Goal: Information Seeking & Learning: Learn about a topic

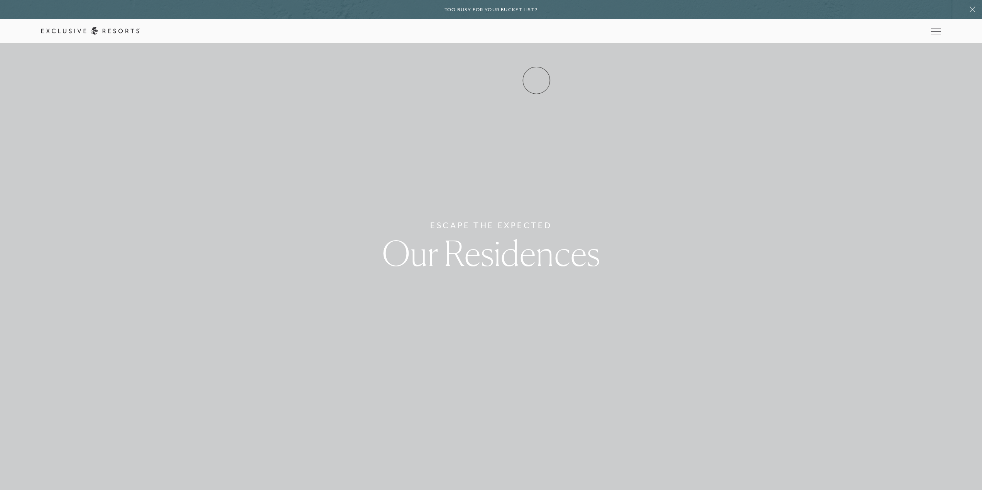
click at [0, 0] on link "Experience Collection" at bounding box center [0, 0] width 0 height 0
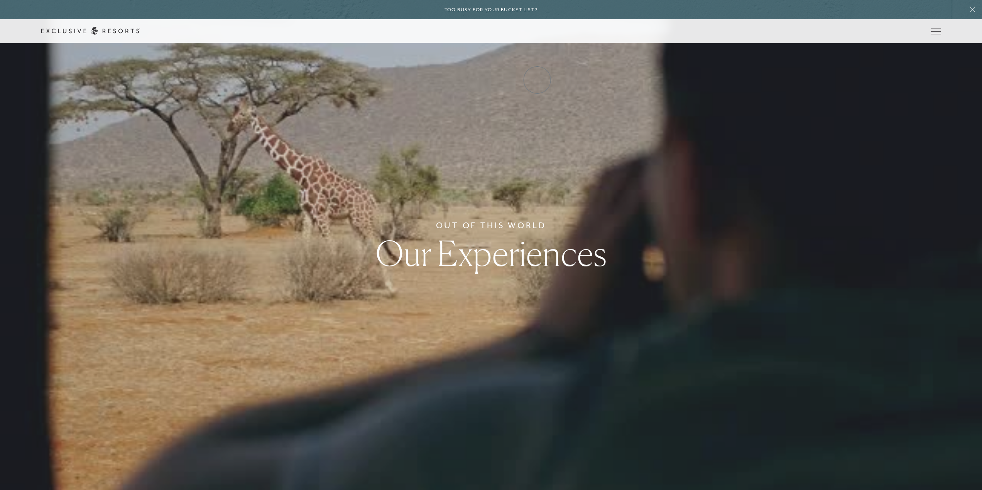
click at [0, 0] on link "Experience Collection" at bounding box center [0, 0] width 0 height 0
click at [0, 0] on link "Residence Collection" at bounding box center [0, 0] width 0 height 0
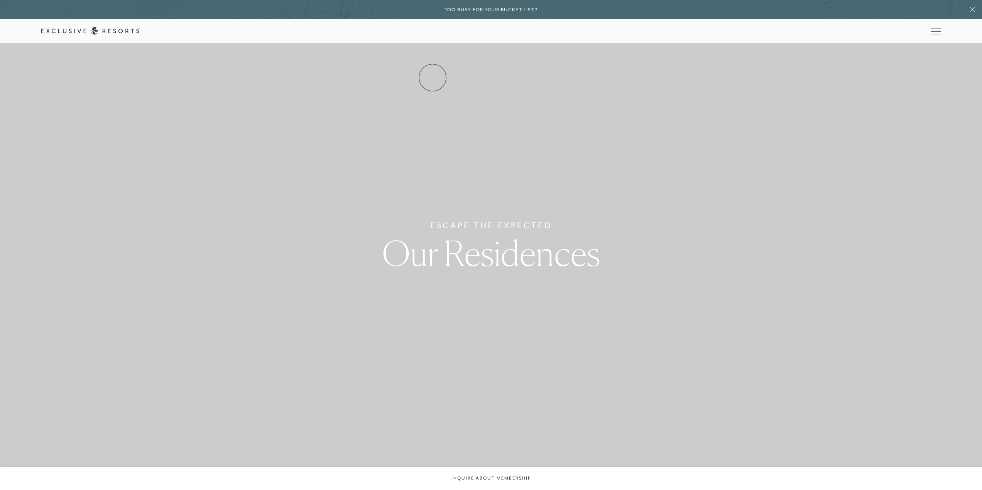
click at [0, 0] on link "Residence Collection" at bounding box center [0, 0] width 0 height 0
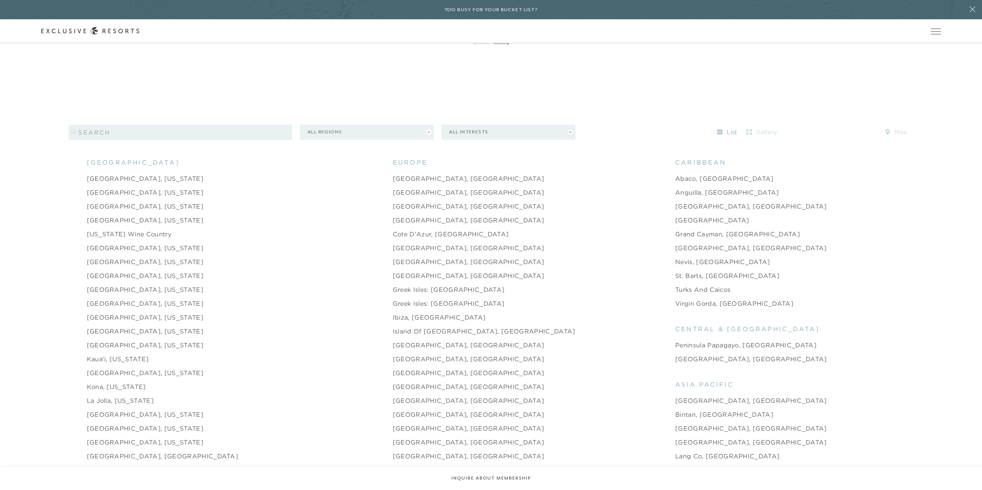
scroll to position [887, 0]
click at [571, 126] on button "All Interests" at bounding box center [508, 133] width 134 height 15
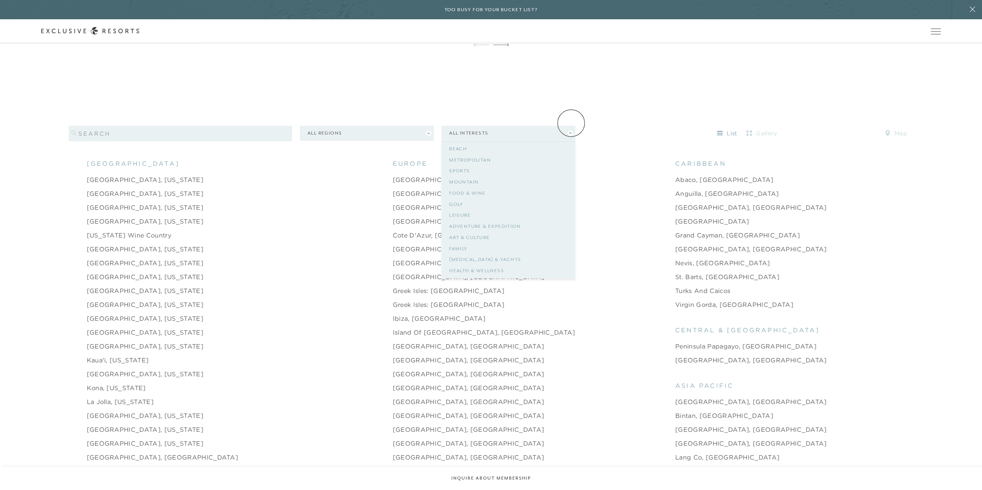
click at [571, 126] on button "All Interests" at bounding box center [508, 133] width 134 height 15
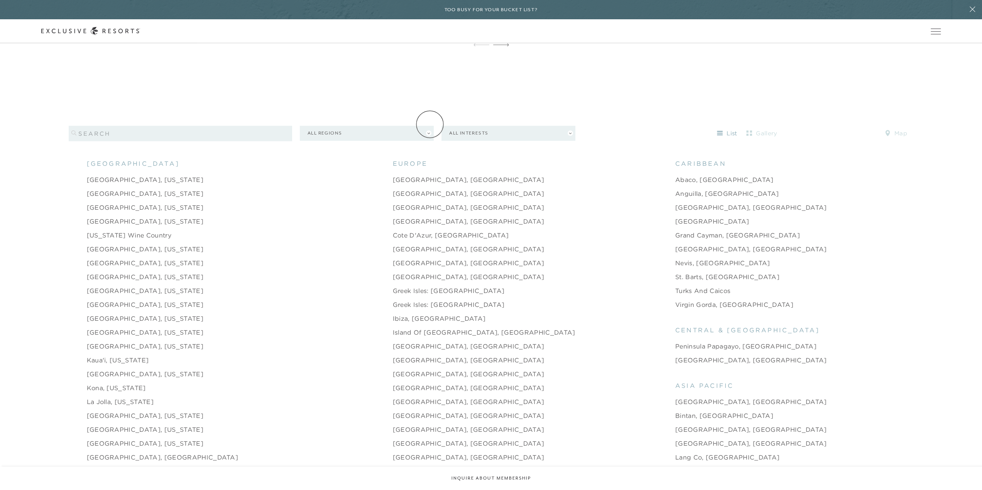
click at [430, 126] on button "All Regions" at bounding box center [367, 133] width 134 height 15
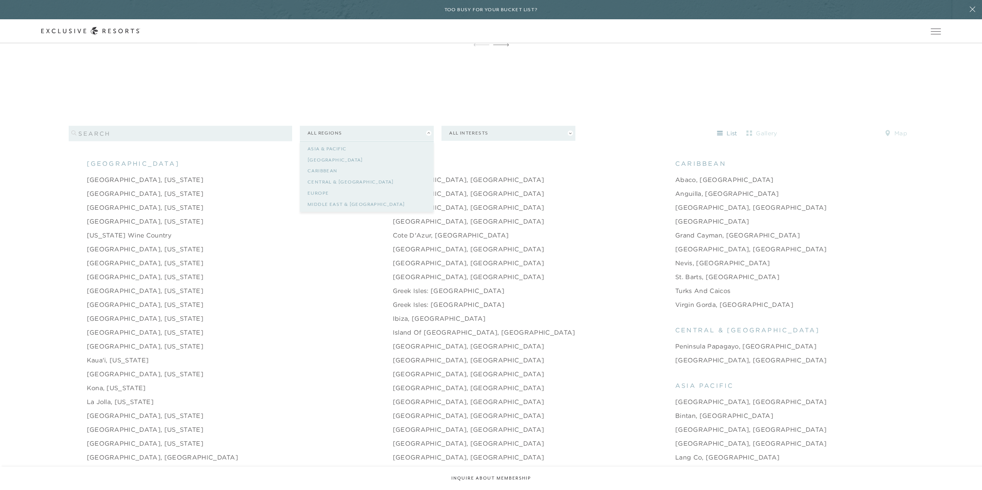
click at [428, 126] on button "All Regions" at bounding box center [367, 133] width 134 height 15
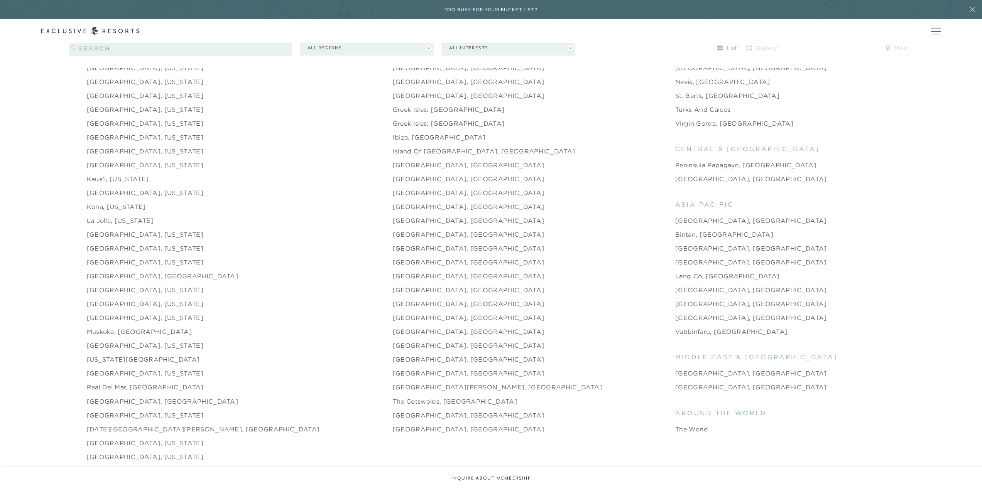
scroll to position [1080, 0]
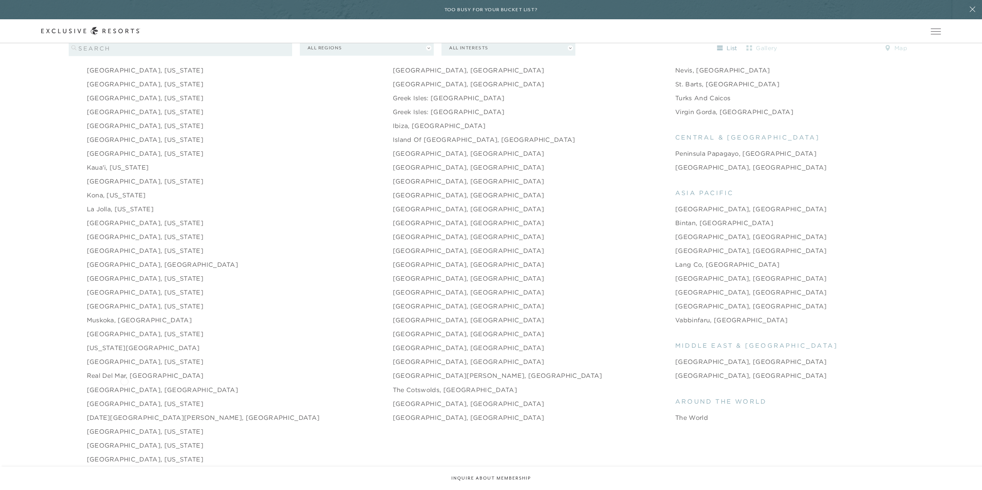
click at [124, 385] on link "[GEOGRAPHIC_DATA], [GEOGRAPHIC_DATA]" at bounding box center [163, 389] width 152 height 9
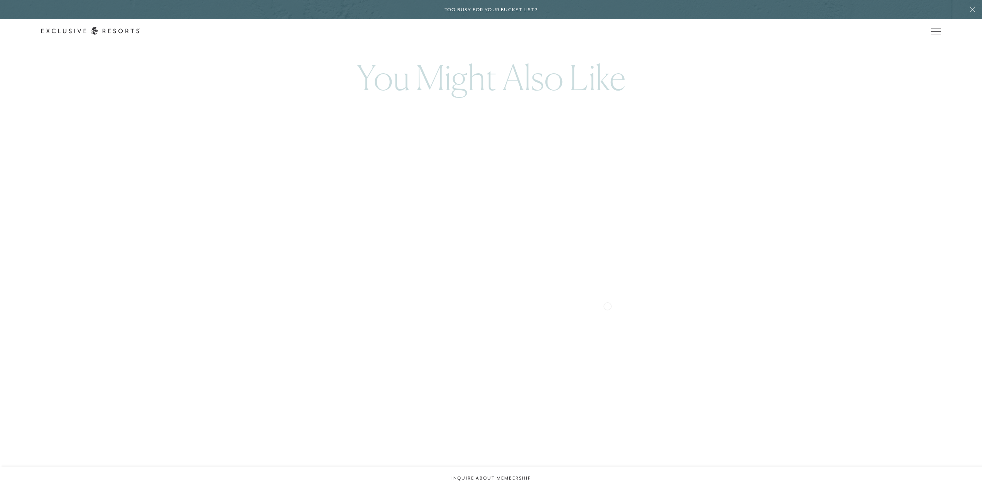
scroll to position [2121, 0]
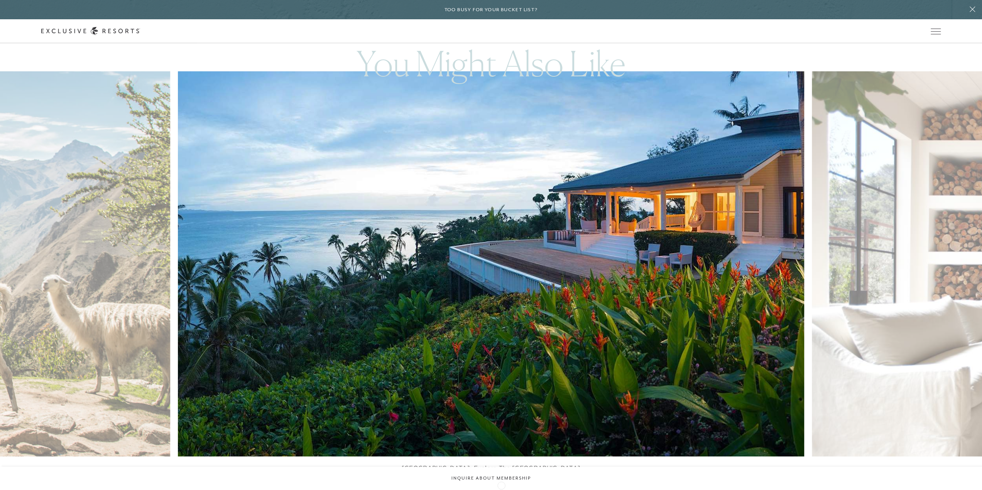
click at [501, 490] on icon at bounding box center [501, 492] width 16 height 3
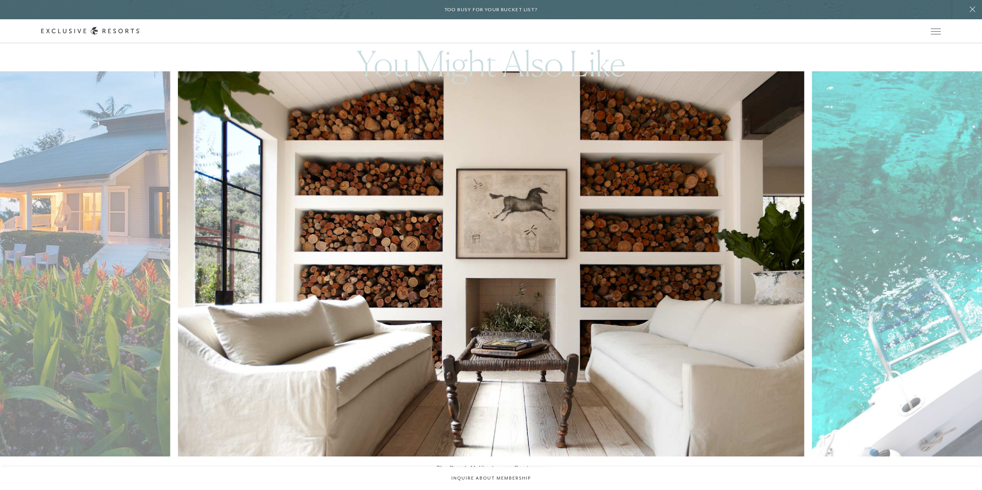
click at [501, 490] on icon at bounding box center [501, 492] width 16 height 3
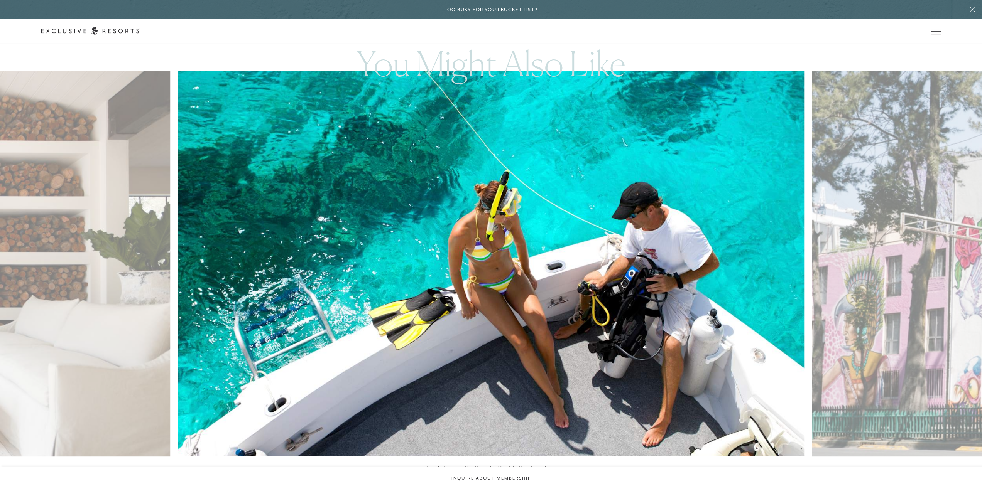
click at [501, 490] on icon at bounding box center [501, 492] width 16 height 3
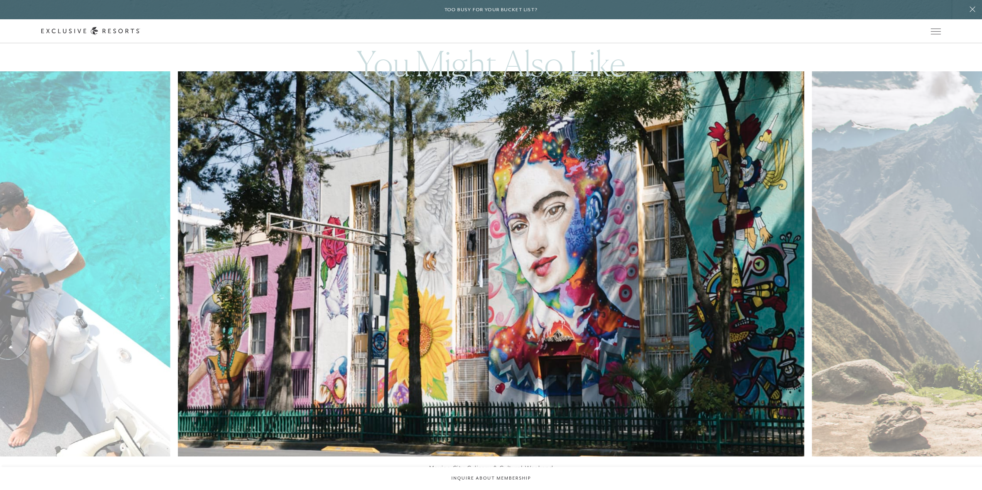
click at [501, 490] on icon at bounding box center [501, 492] width 16 height 3
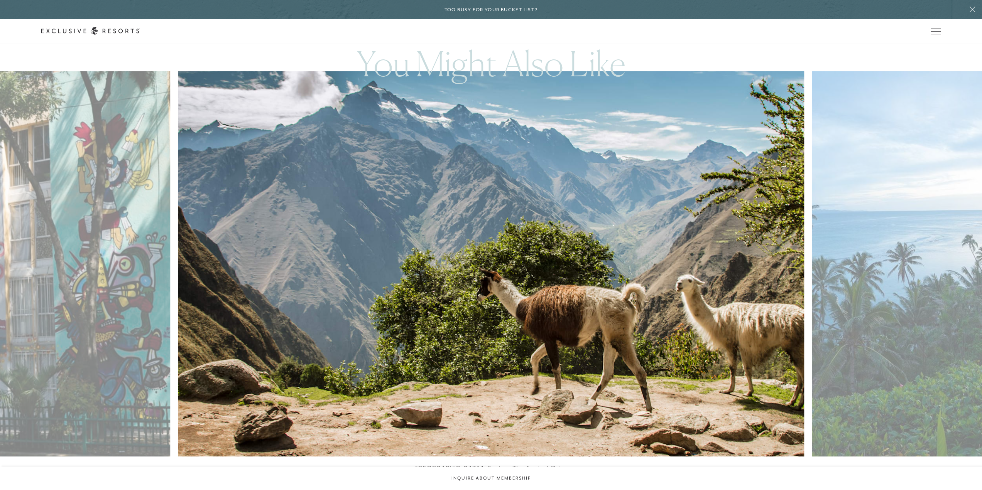
click at [501, 490] on icon at bounding box center [501, 492] width 16 height 3
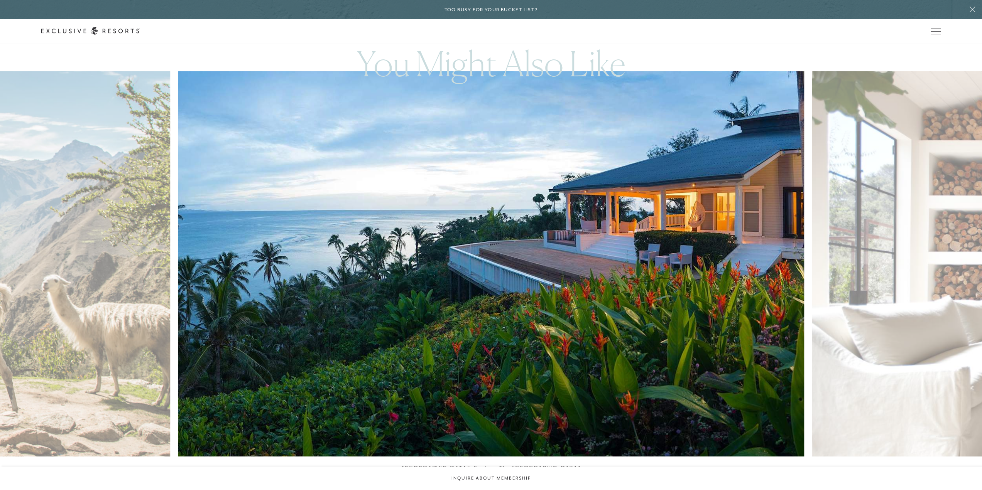
click at [501, 490] on icon at bounding box center [501, 492] width 16 height 3
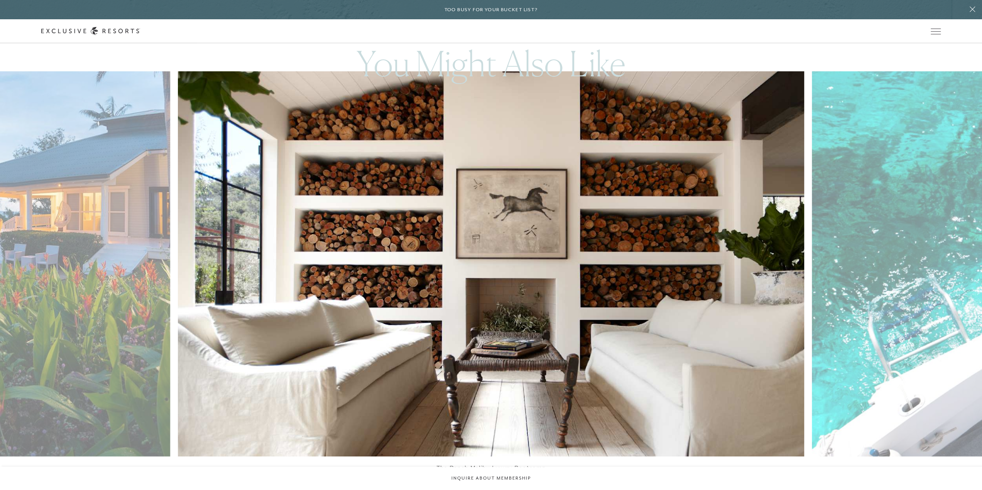
click at [501, 490] on icon at bounding box center [501, 492] width 16 height 3
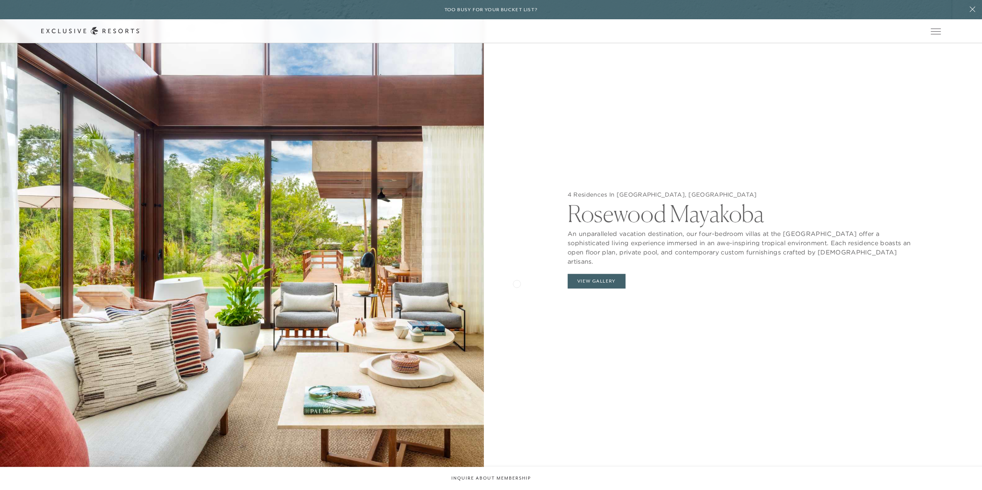
scroll to position [1041, 0]
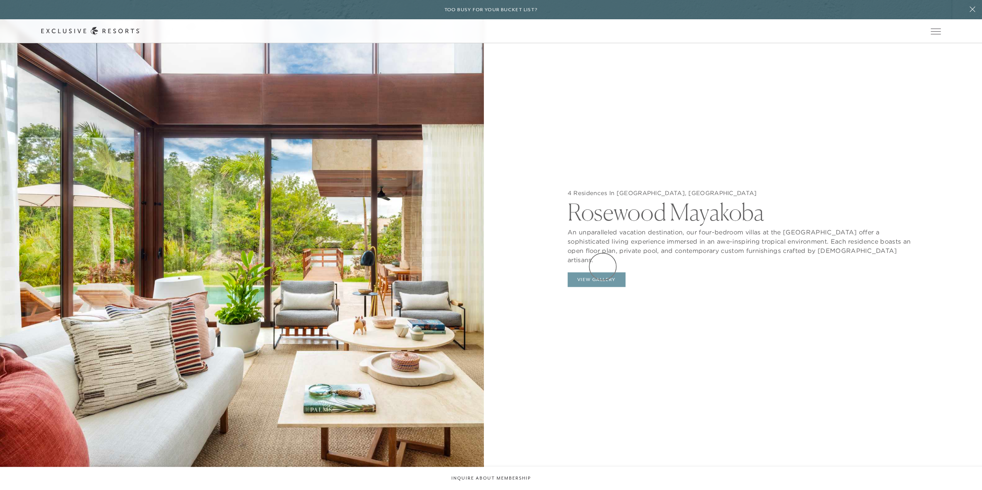
click at [602, 272] on button "View Gallery" at bounding box center [596, 279] width 58 height 15
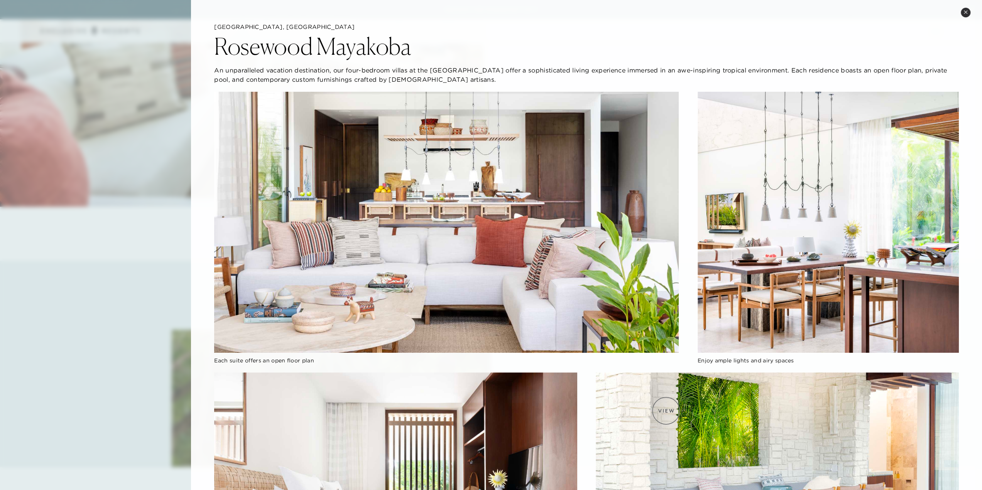
scroll to position [1311, 0]
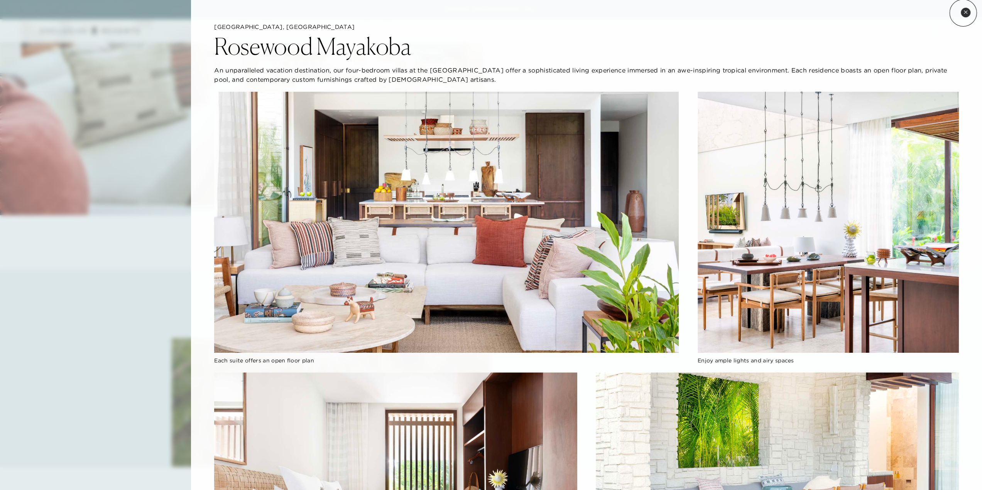
click at [963, 13] on icon at bounding box center [965, 12] width 4 height 4
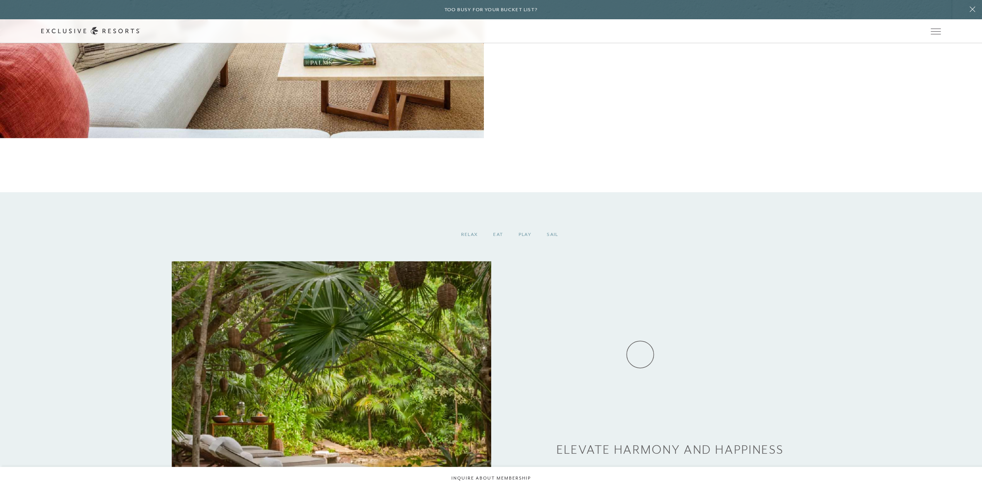
scroll to position [1427, 0]
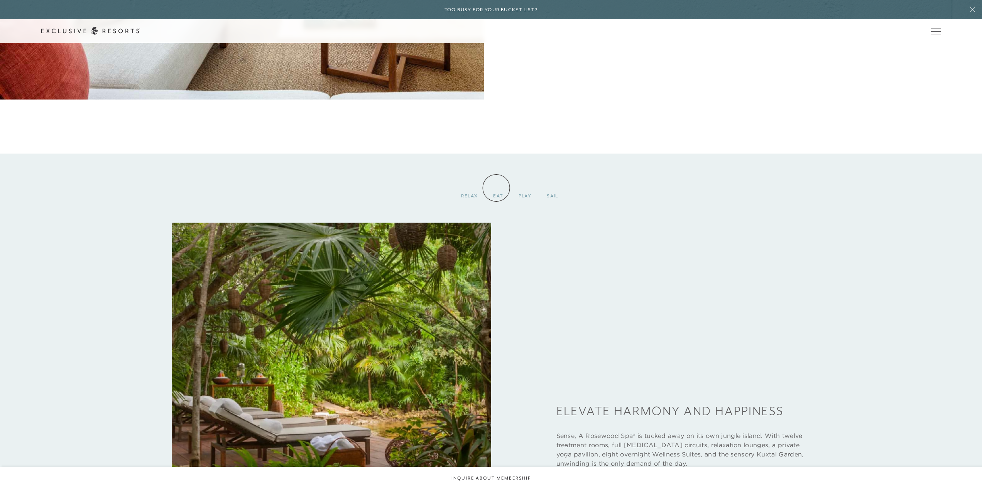
click at [496, 188] on div "EAT" at bounding box center [497, 195] width 25 height 23
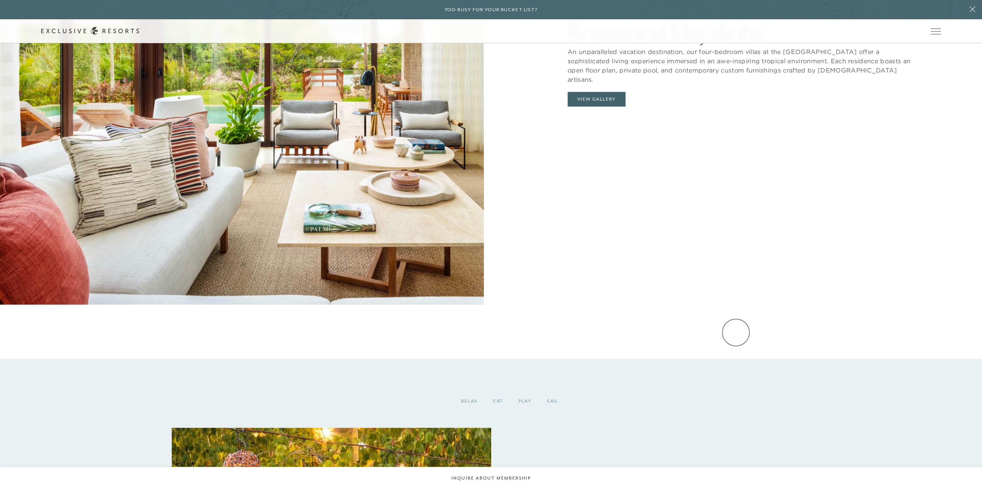
scroll to position [1196, 0]
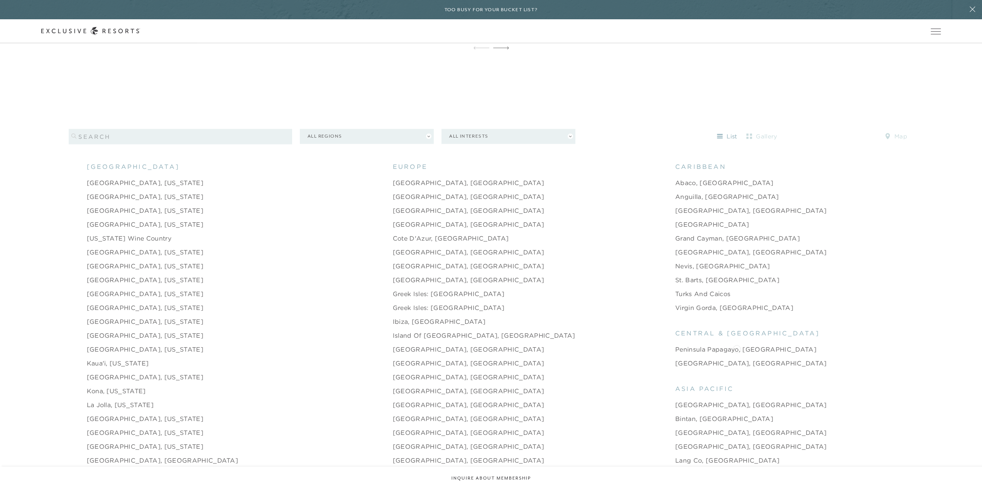
scroll to position [926, 0]
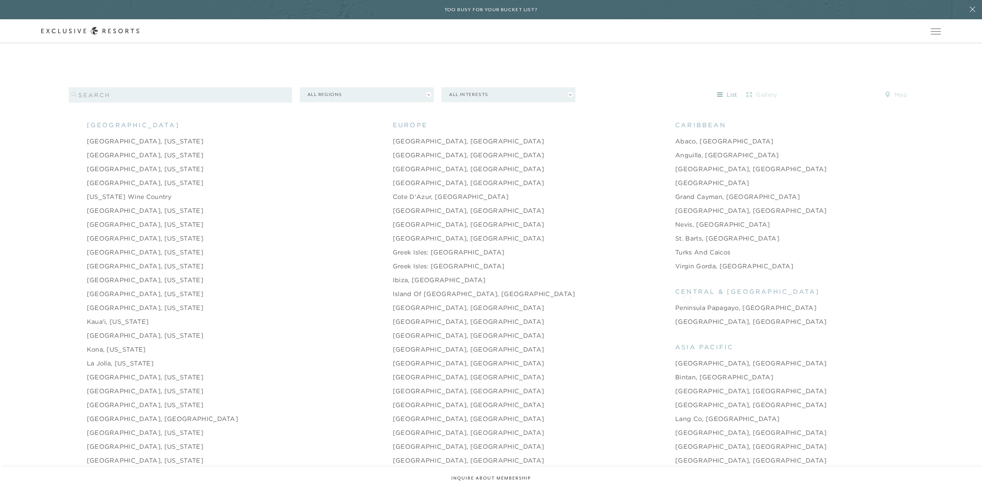
click at [687, 303] on link "Peninsula Papagayo, [GEOGRAPHIC_DATA]" at bounding box center [745, 307] width 141 height 9
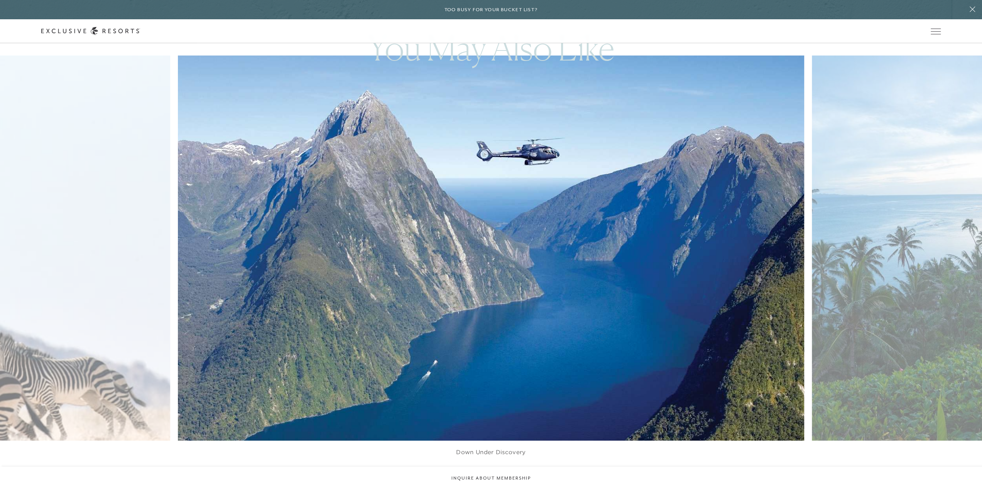
scroll to position [2237, 0]
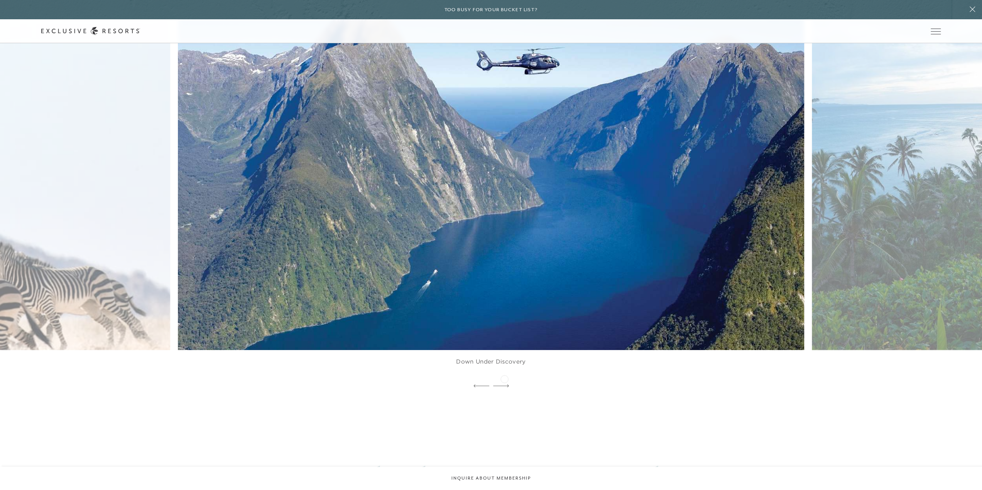
click at [504, 385] on icon at bounding box center [501, 386] width 16 height 3
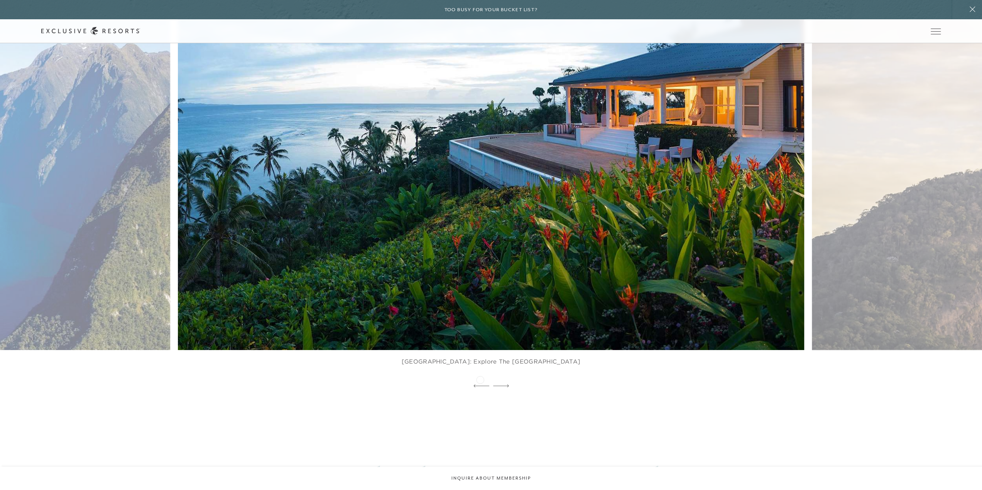
click at [480, 385] on icon at bounding box center [481, 386] width 16 height 3
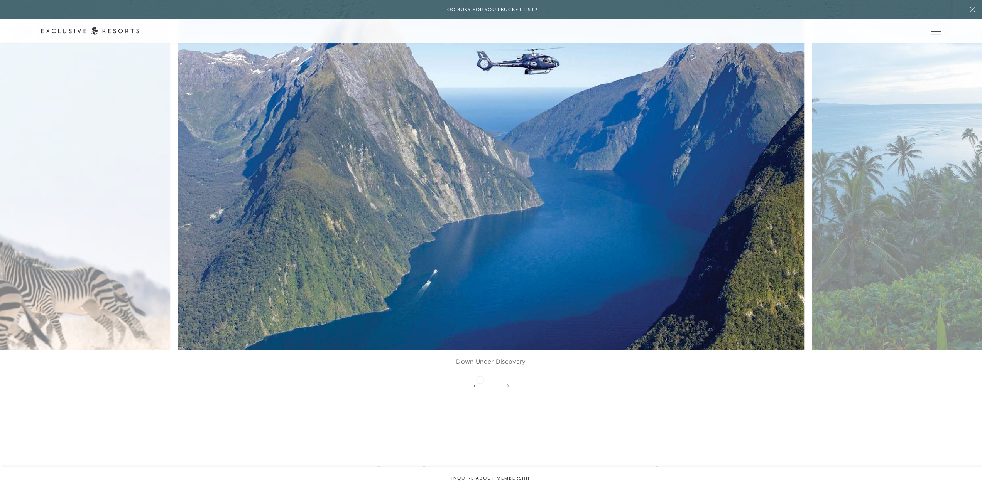
click at [480, 385] on icon at bounding box center [481, 386] width 16 height 3
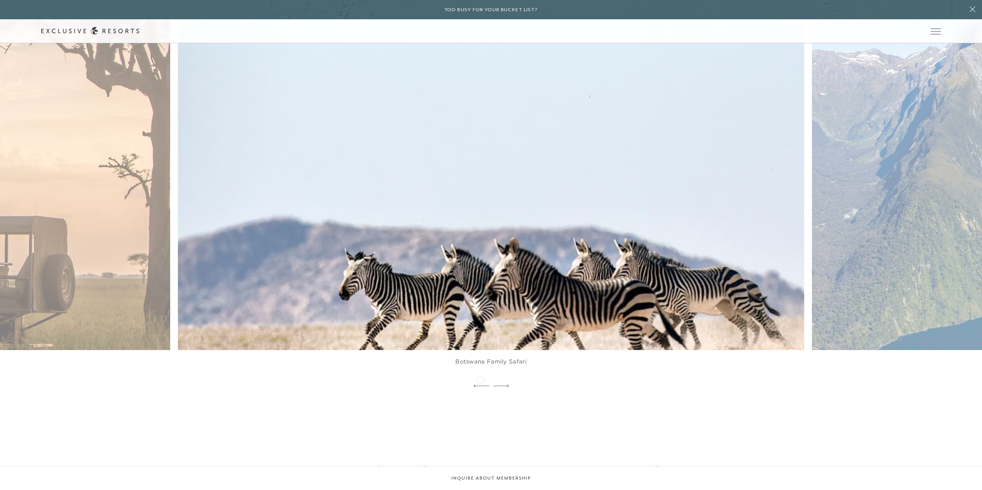
click at [480, 385] on icon at bounding box center [481, 386] width 16 height 3
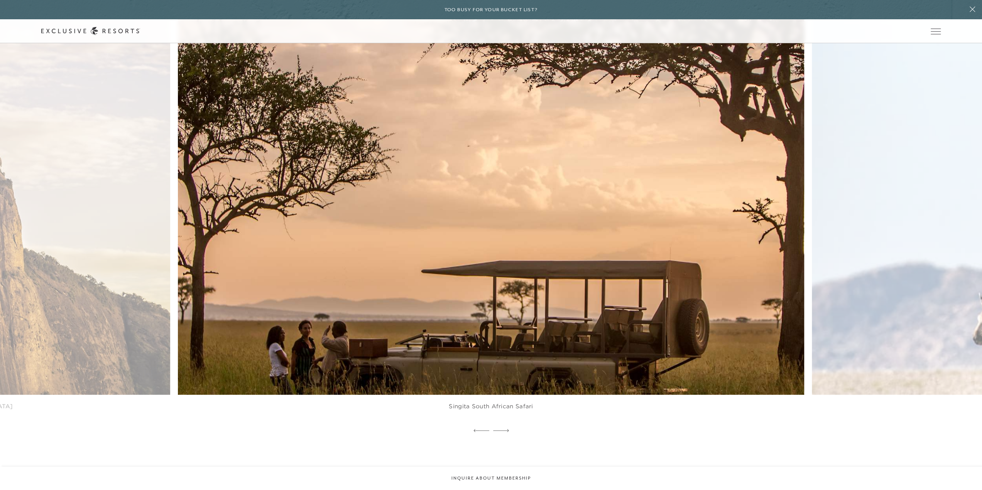
scroll to position [2199, 0]
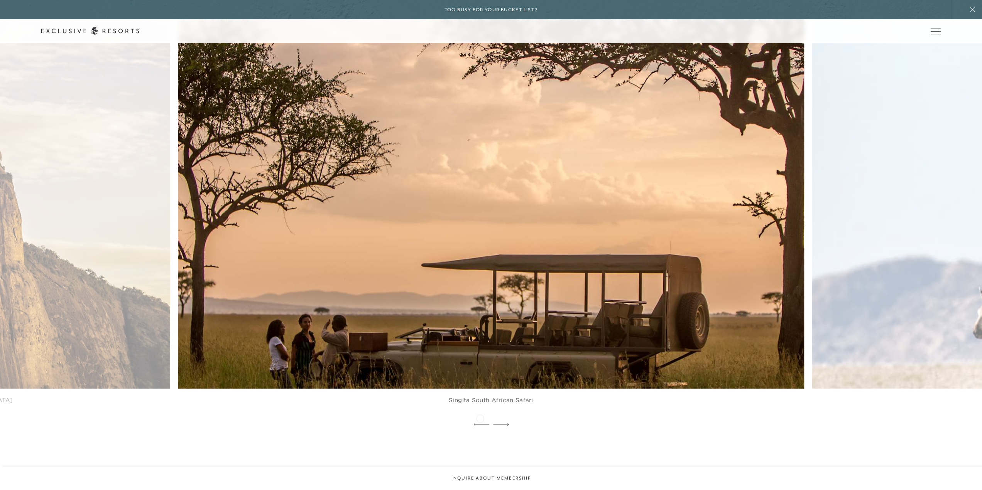
click at [479, 423] on icon at bounding box center [481, 424] width 16 height 3
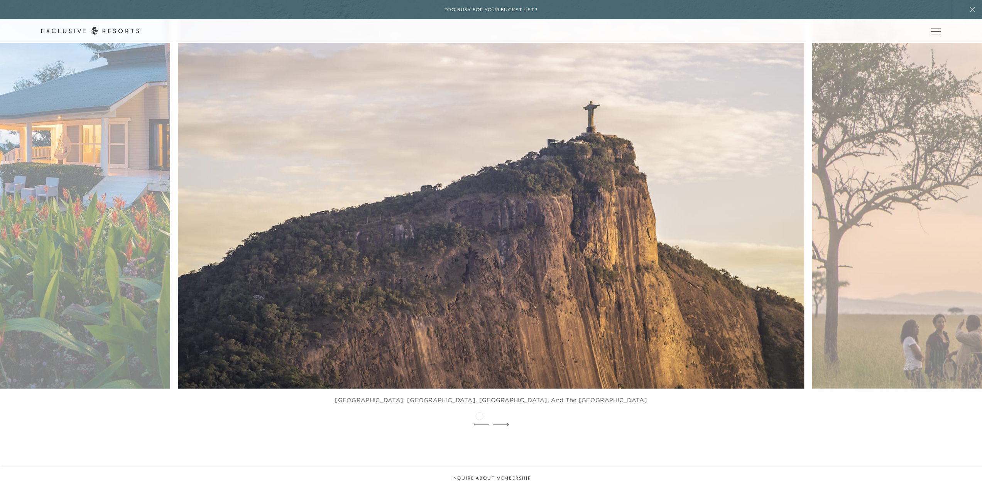
click at [479, 423] on icon at bounding box center [481, 424] width 16 height 3
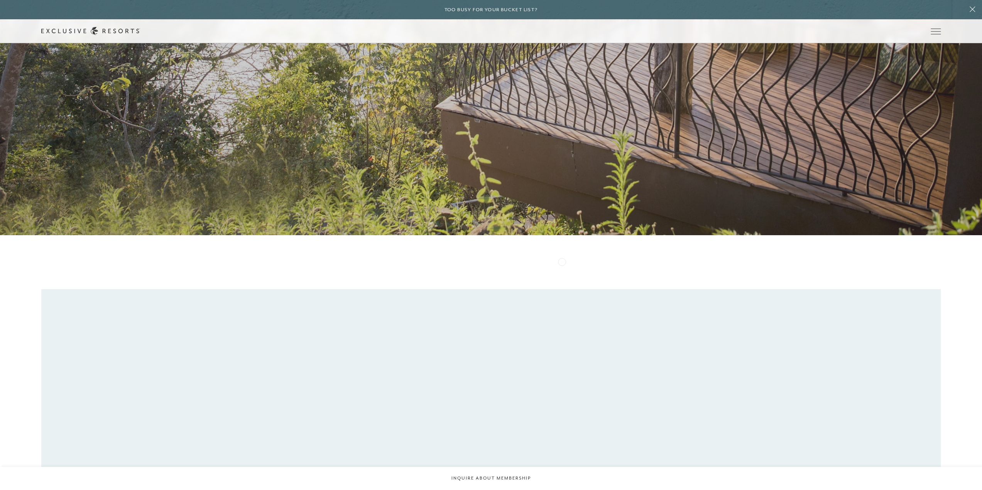
scroll to position [0, 0]
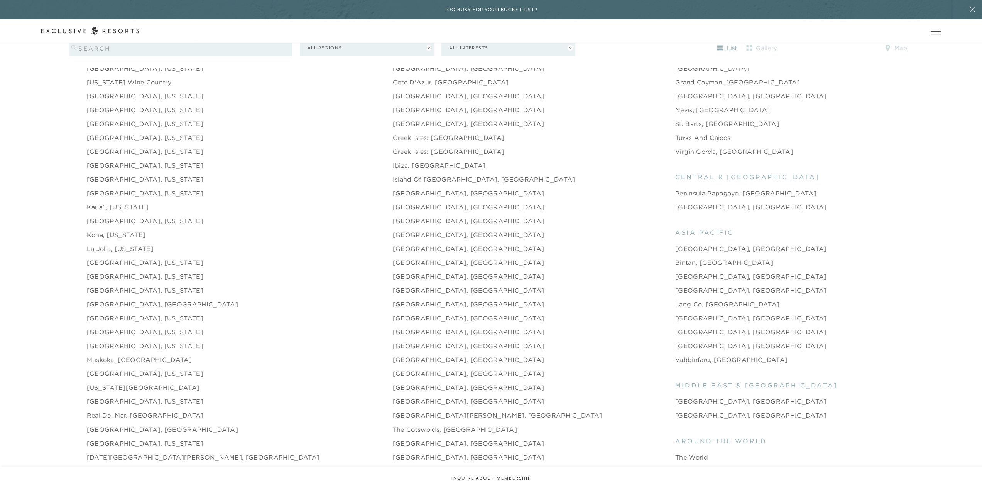
scroll to position [1041, 0]
click at [137, 410] on link "Real del Mar, [GEOGRAPHIC_DATA]" at bounding box center [145, 414] width 117 height 9
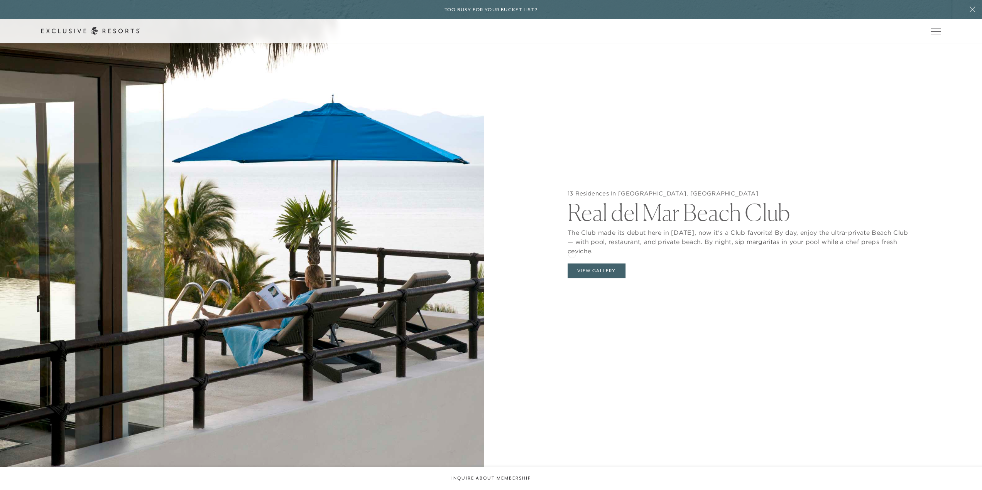
scroll to position [1080, 0]
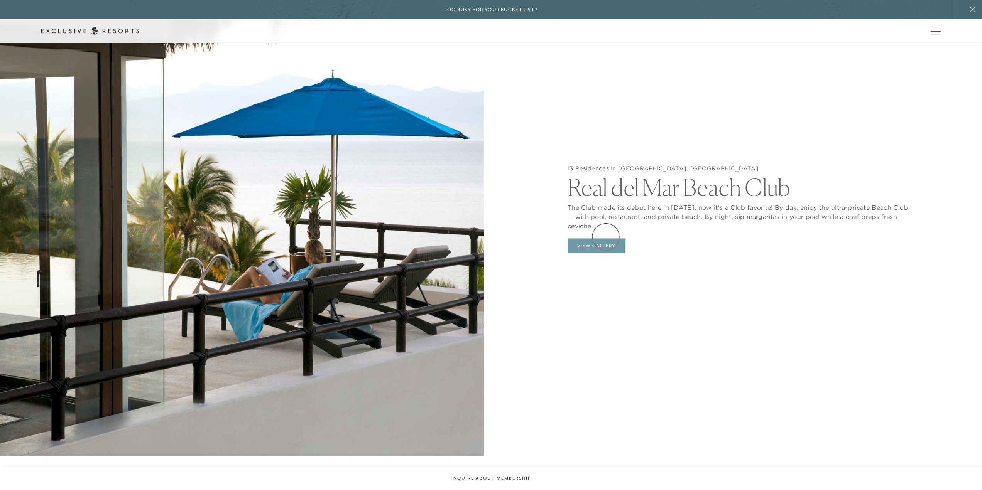
click at [603, 241] on button "View Gallery" at bounding box center [596, 245] width 58 height 15
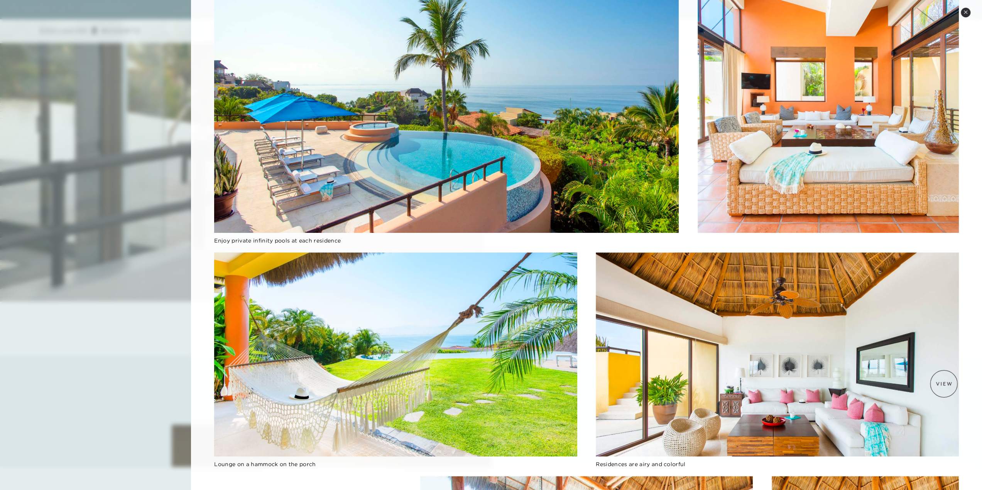
scroll to position [10, 0]
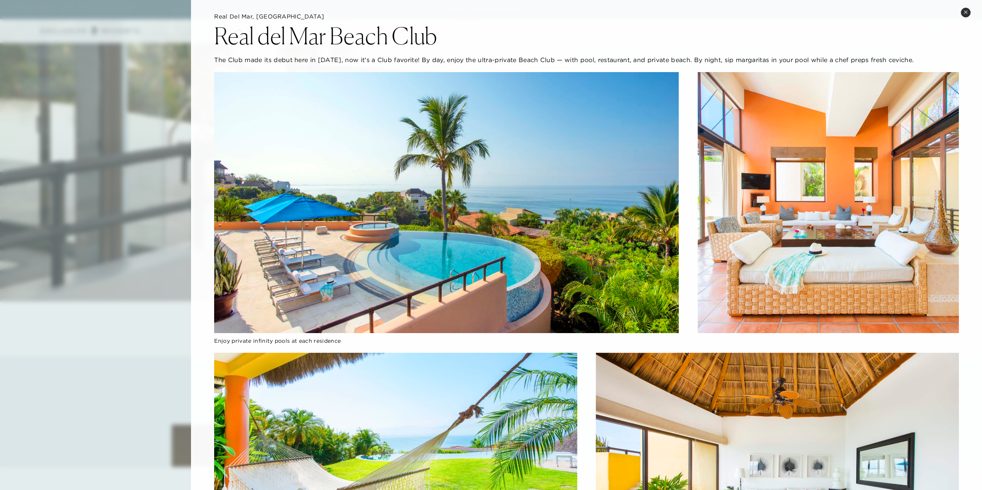
drag, startPoint x: 321, startPoint y: 35, endPoint x: 239, endPoint y: 34, distance: 82.2
click at [239, 33] on h2 "Real del Mar Beach Club" at bounding box center [325, 35] width 223 height 23
drag, startPoint x: 248, startPoint y: 16, endPoint x: 203, endPoint y: 15, distance: 44.8
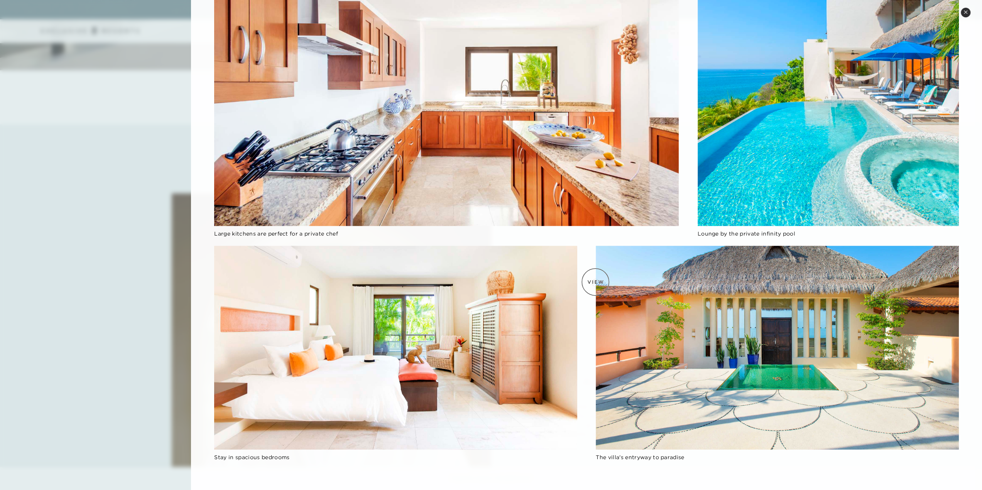
scroll to position [1736, 0]
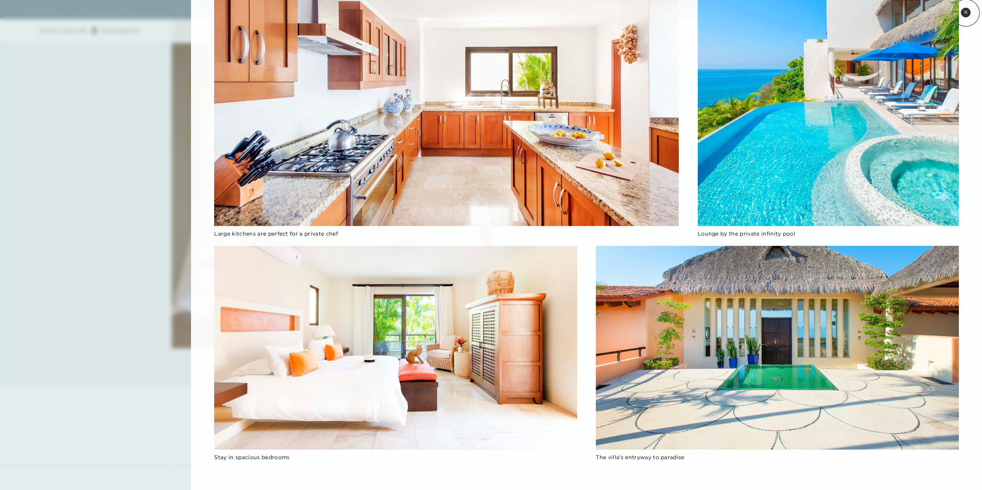
click at [966, 13] on icon at bounding box center [965, 11] width 3 height 3
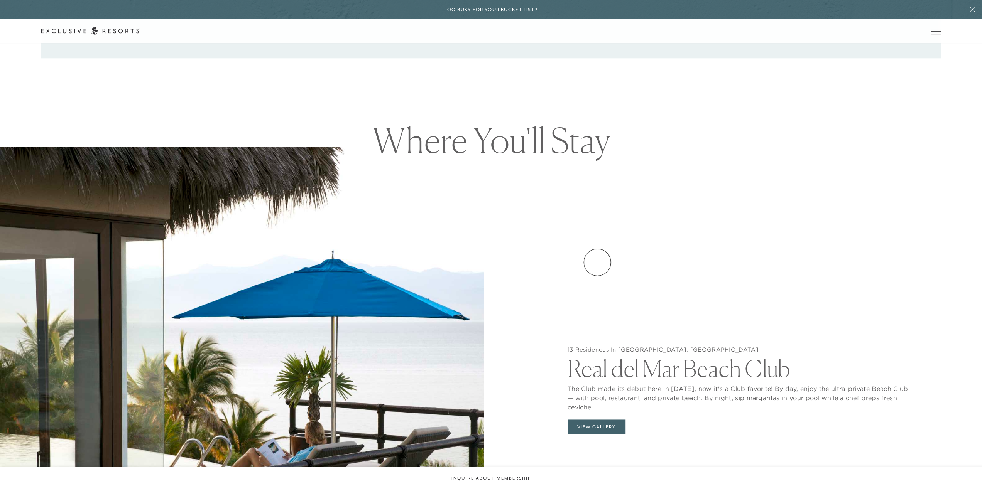
scroll to position [887, 0]
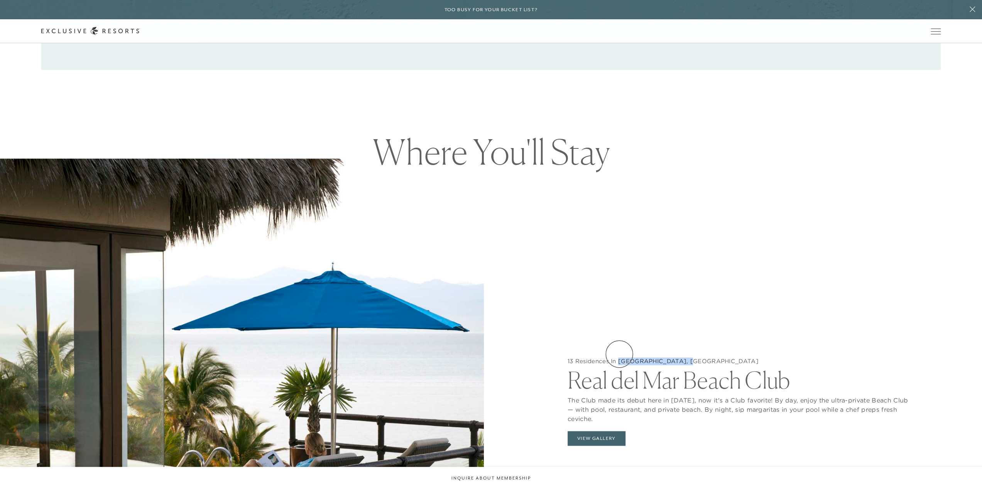
drag, startPoint x: 680, startPoint y: 353, endPoint x: 621, endPoint y: 354, distance: 59.8
click at [620, 358] on h5 "13 Residences In [GEOGRAPHIC_DATA], [GEOGRAPHIC_DATA]" at bounding box center [739, 362] width 345 height 8
click at [692, 332] on div "13 Residences In Real del Mar, [GEOGRAPHIC_DATA] Real del Mar Beach Club The Cl…" at bounding box center [740, 404] width 484 height 490
drag, startPoint x: 682, startPoint y: 354, endPoint x: 619, endPoint y: 353, distance: 62.5
click at [619, 358] on h5 "13 Residences In [GEOGRAPHIC_DATA], [GEOGRAPHIC_DATA]" at bounding box center [739, 362] width 345 height 8
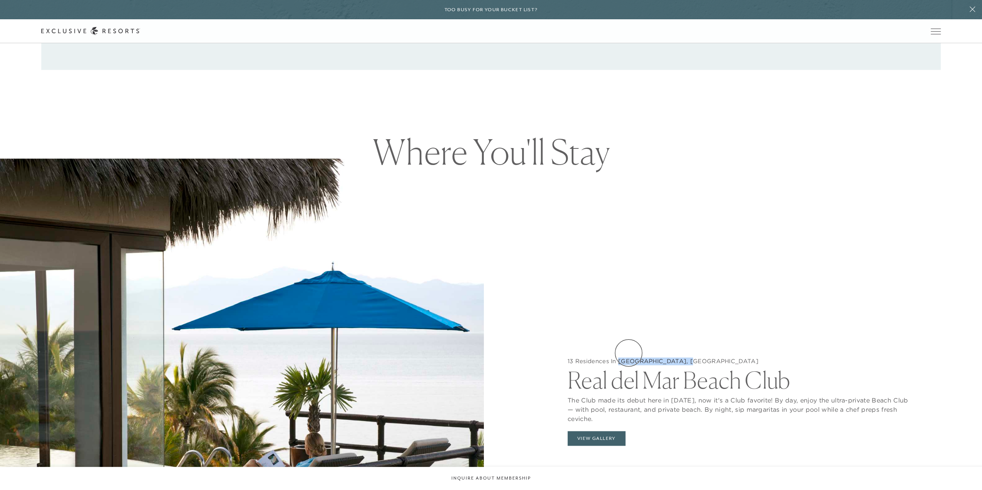
copy h5 "Real del Mar, [GEOGRAPHIC_DATA]"
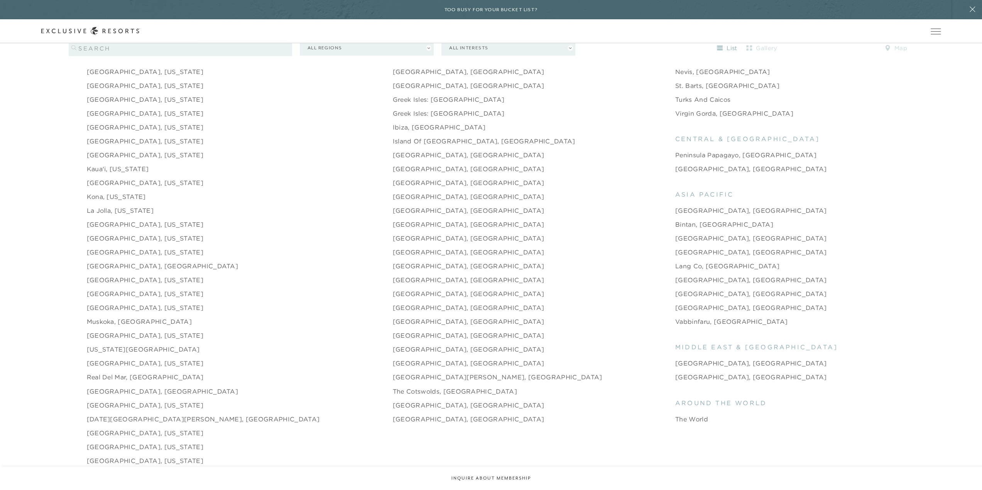
scroll to position [1080, 0]
click at [122, 413] on link "[DATE][GEOGRAPHIC_DATA][PERSON_NAME], [GEOGRAPHIC_DATA]" at bounding box center [203, 417] width 233 height 9
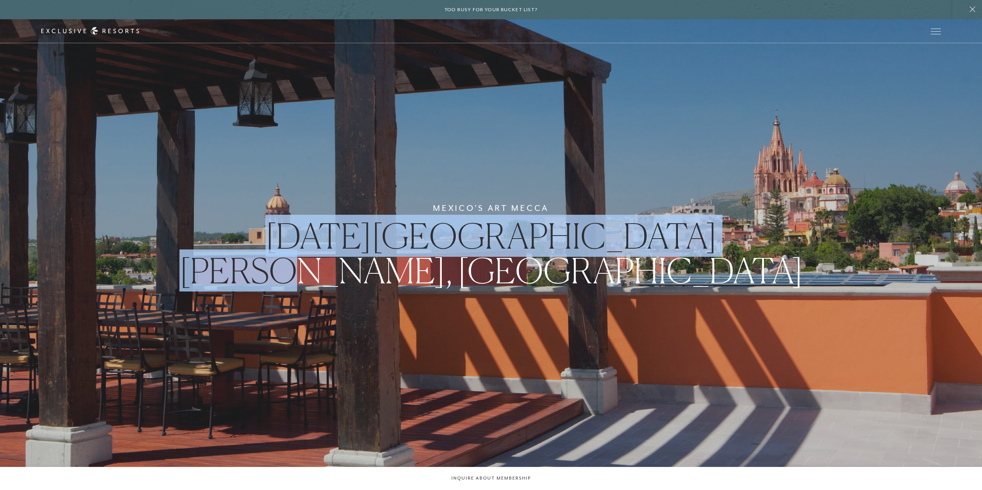
drag, startPoint x: 710, startPoint y: 257, endPoint x: 285, endPoint y: 238, distance: 425.5
click at [285, 238] on div "Mexico's Art Mecca [DATE][GEOGRAPHIC_DATA][PERSON_NAME], [GEOGRAPHIC_DATA]" at bounding box center [491, 245] width 982 height 490
copy span "[DATE][GEOGRAPHIC_DATA][PERSON_NAME], [GEOGRAPHIC_DATA]"
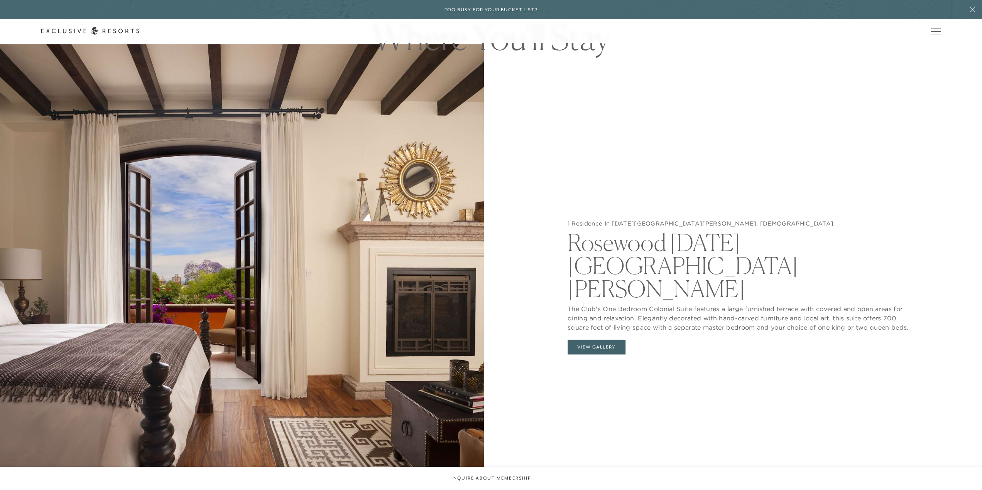
scroll to position [1003, 0]
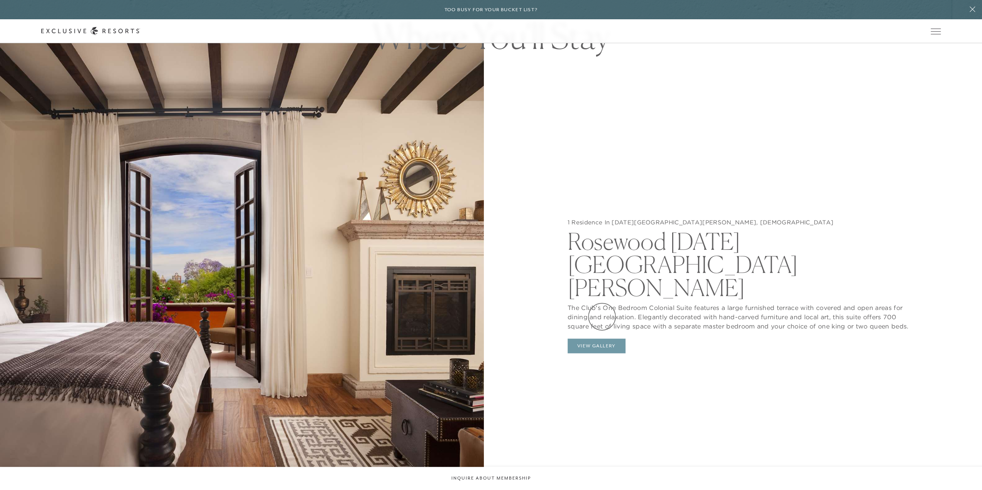
click at [602, 339] on button "View Gallery" at bounding box center [596, 346] width 58 height 15
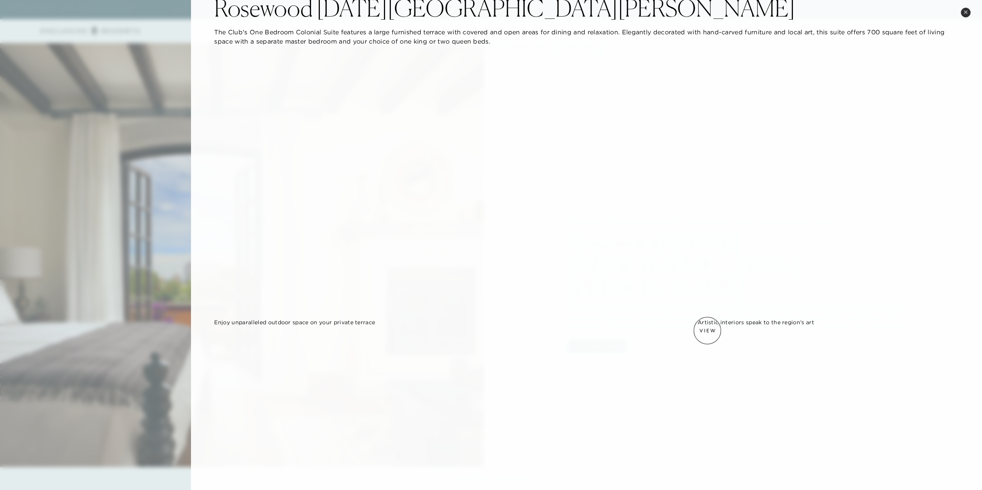
scroll to position [0, 0]
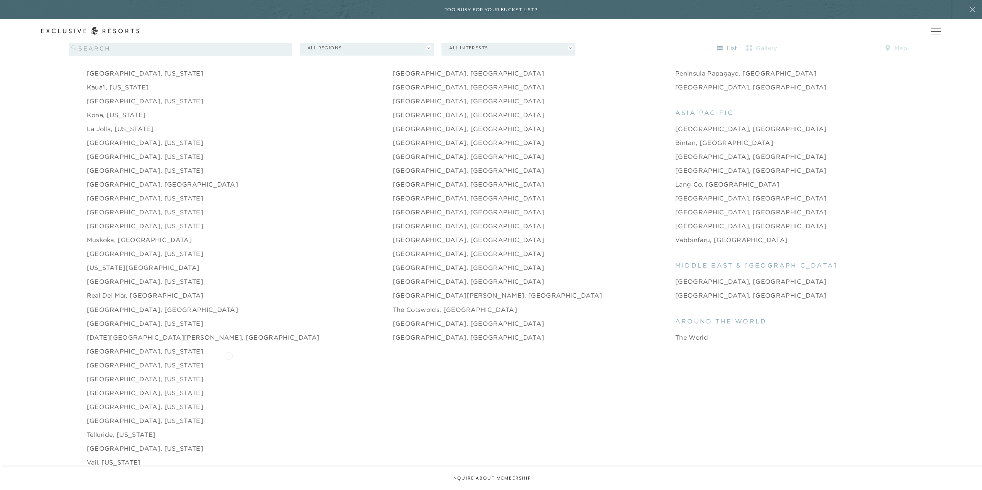
scroll to position [1196, 0]
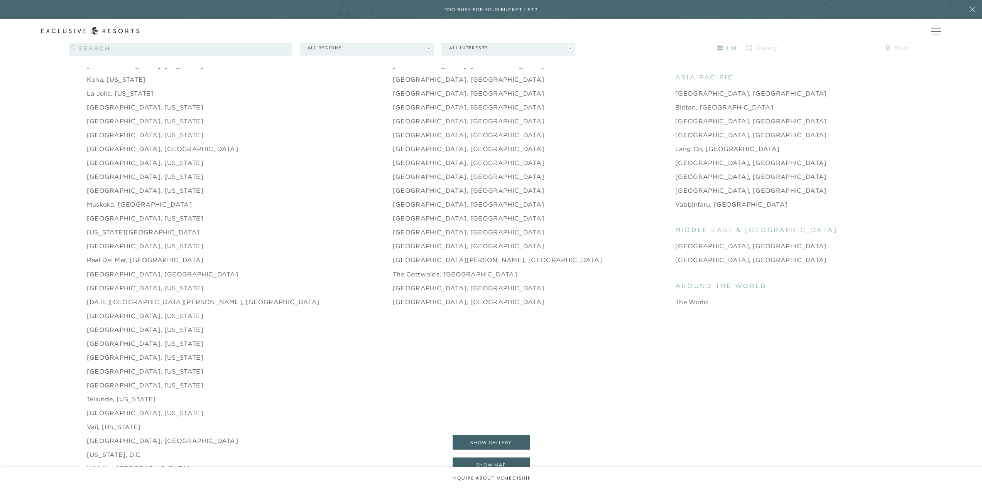
click at [142, 311] on link "[GEOGRAPHIC_DATA], [US_STATE]" at bounding box center [145, 315] width 116 height 9
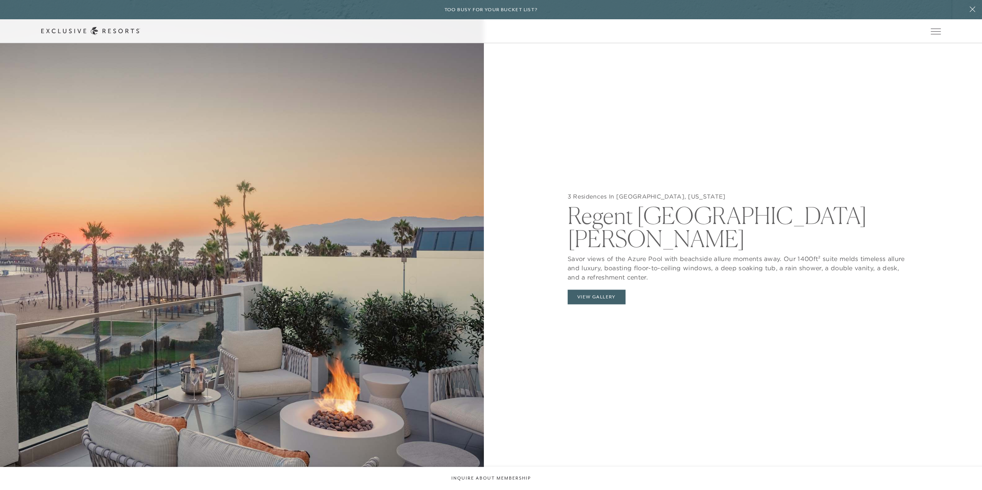
scroll to position [1041, 0]
click at [589, 289] on button "View Gallery" at bounding box center [596, 296] width 58 height 15
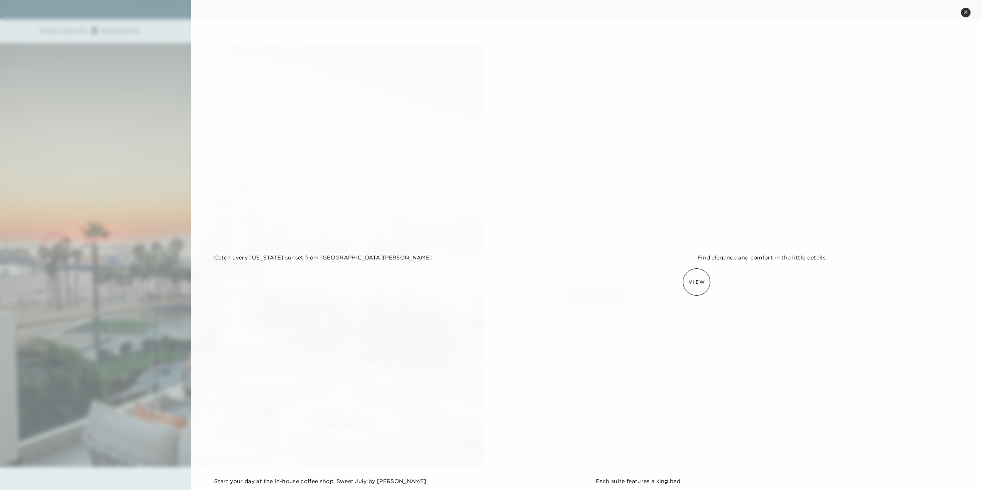
scroll to position [992, 0]
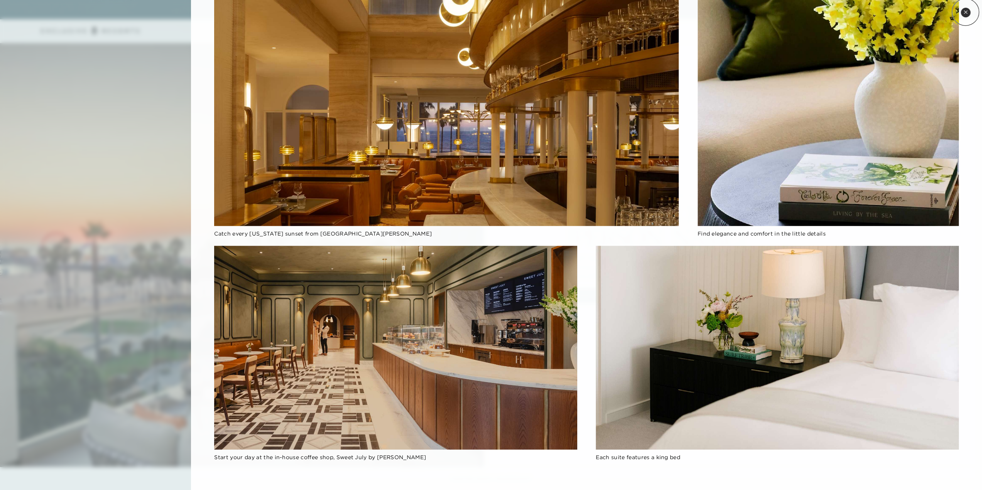
click at [965, 12] on icon at bounding box center [965, 11] width 3 height 3
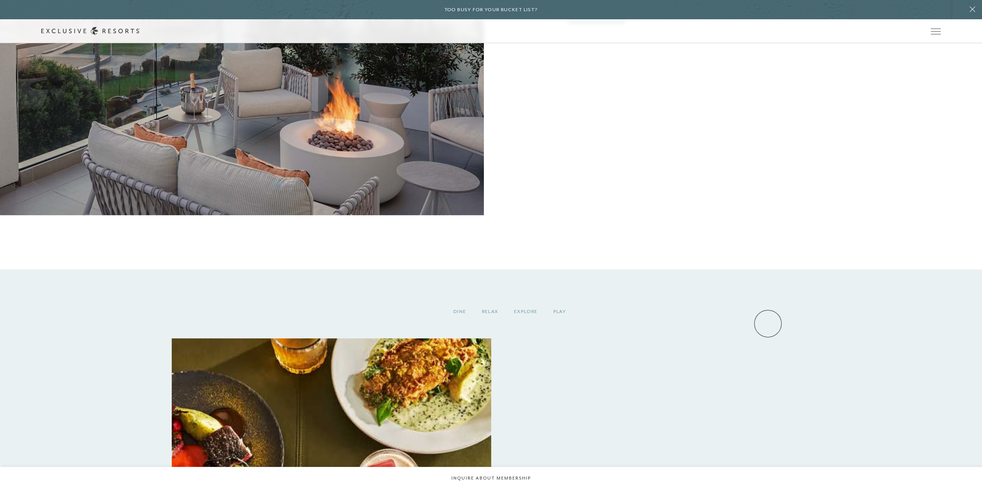
scroll to position [1427, 0]
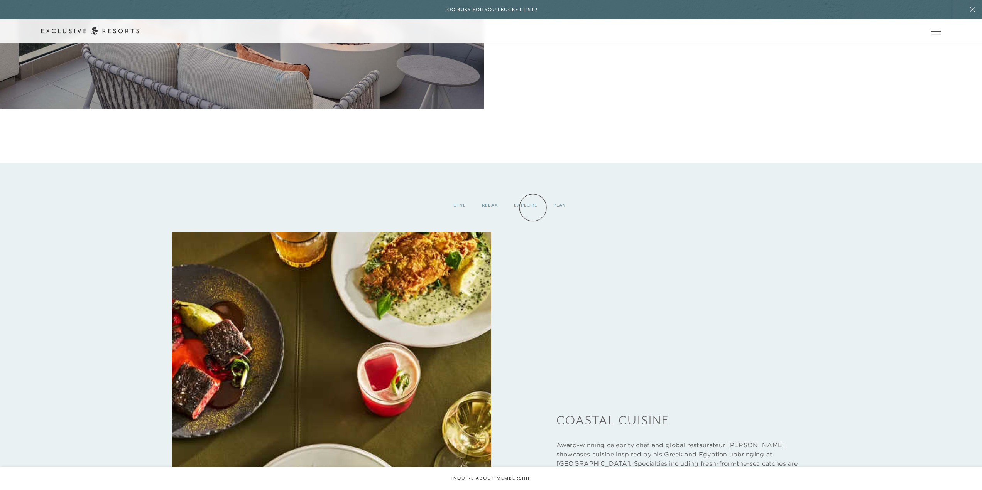
click at [533, 208] on div "Explore" at bounding box center [525, 205] width 39 height 23
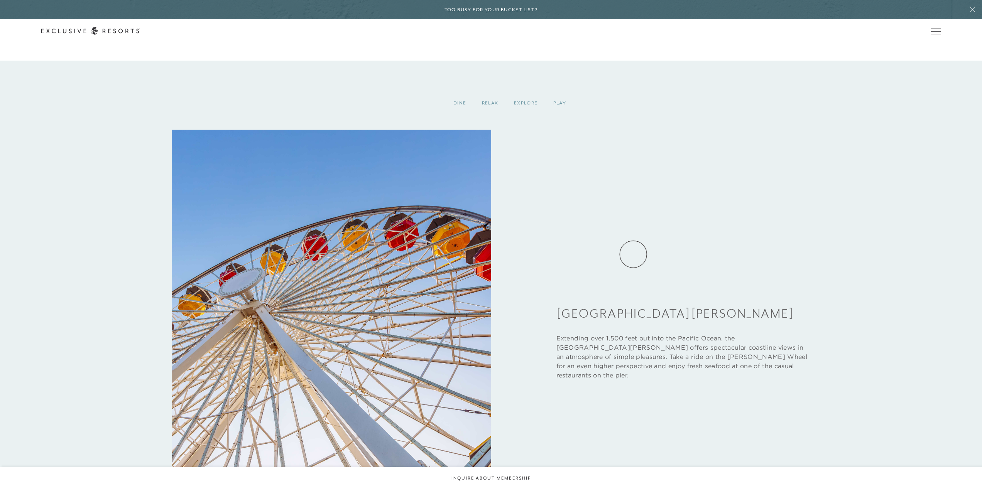
scroll to position [1543, 0]
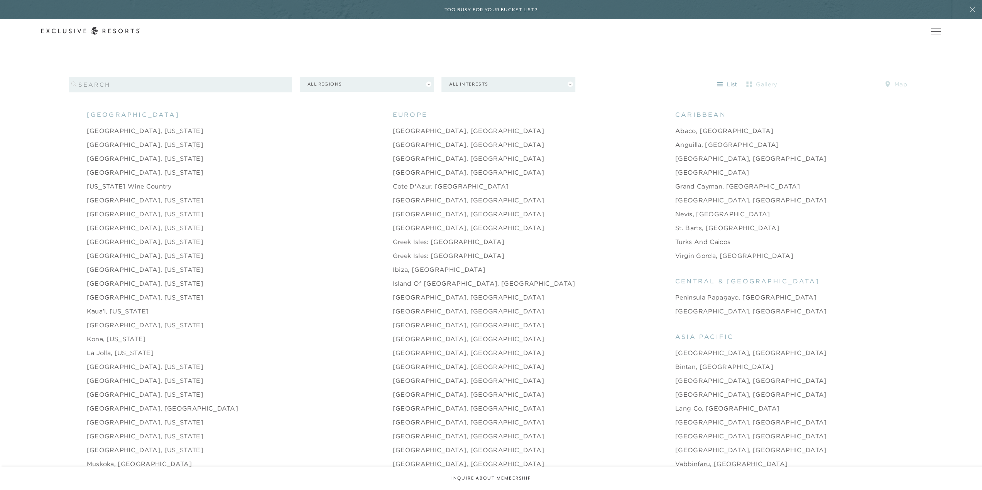
scroll to position [926, 0]
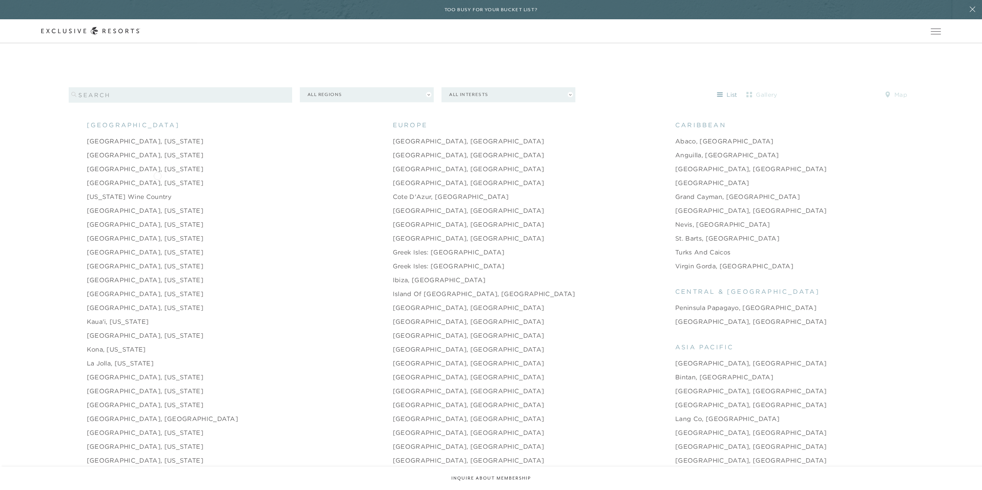
click at [157, 178] on link "[GEOGRAPHIC_DATA], [US_STATE]" at bounding box center [145, 182] width 116 height 9
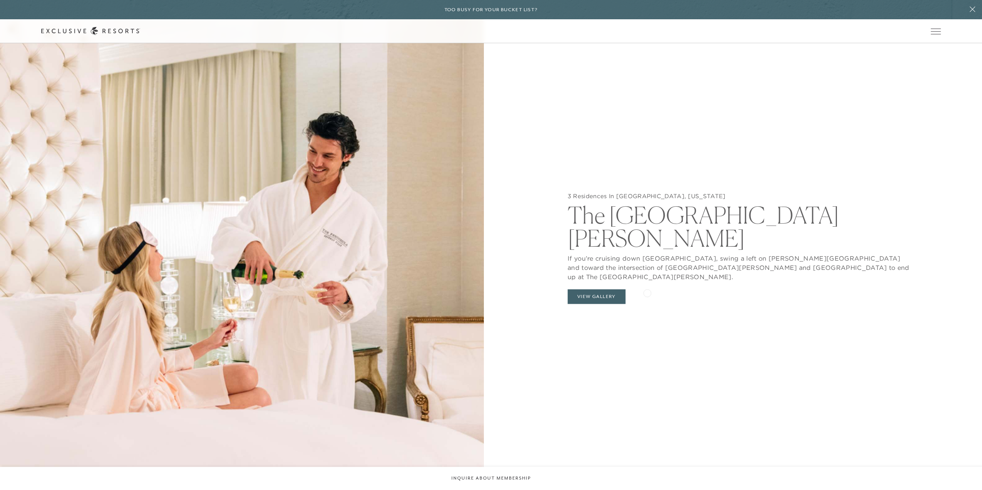
scroll to position [1041, 0]
click at [605, 289] on button "View Gallery" at bounding box center [596, 296] width 58 height 15
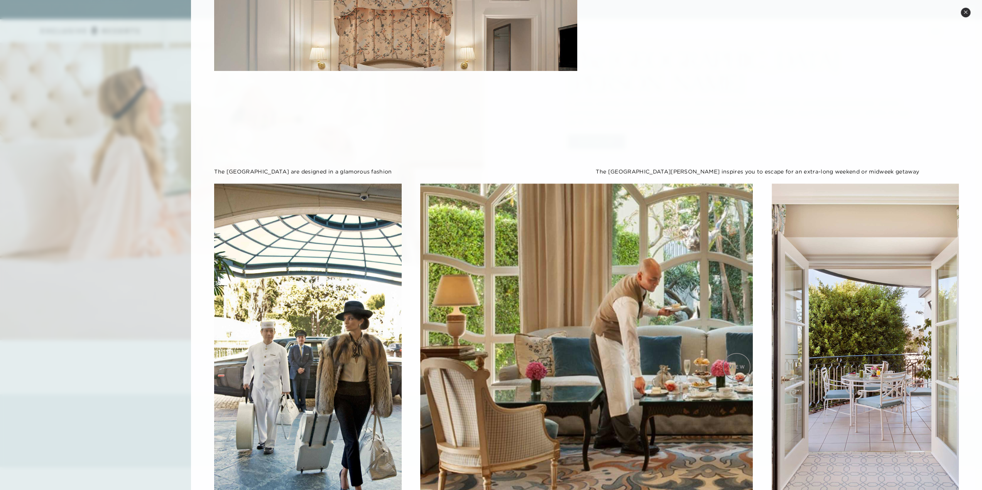
scroll to position [412, 0]
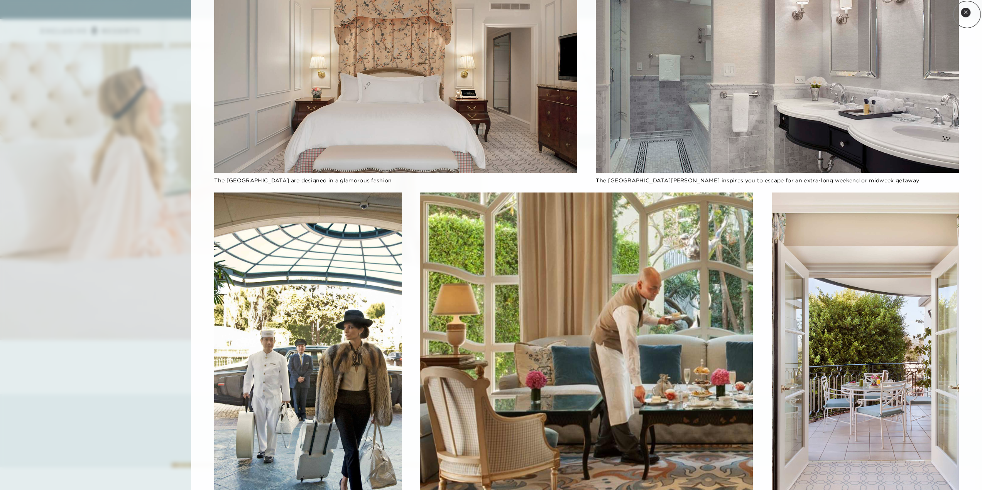
click at [967, 14] on button "Close quickview" at bounding box center [965, 13] width 10 height 10
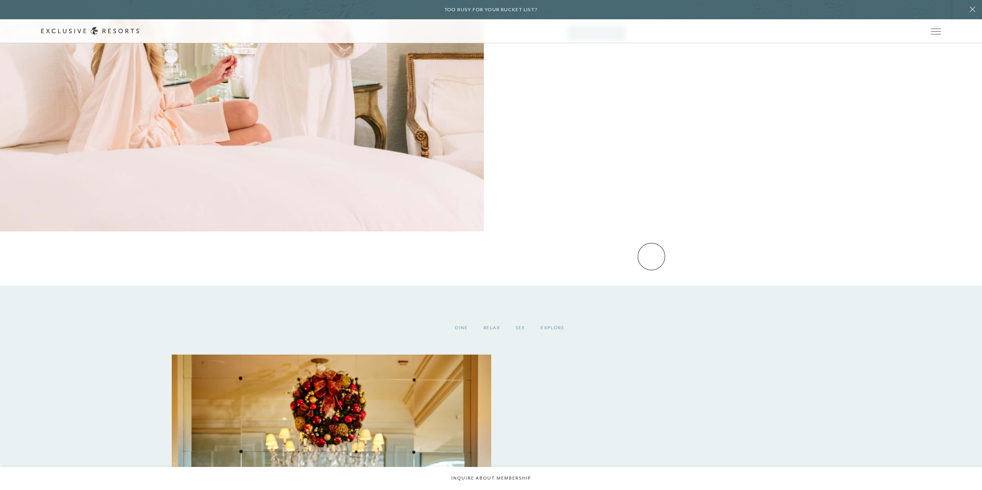
scroll to position [1311, 0]
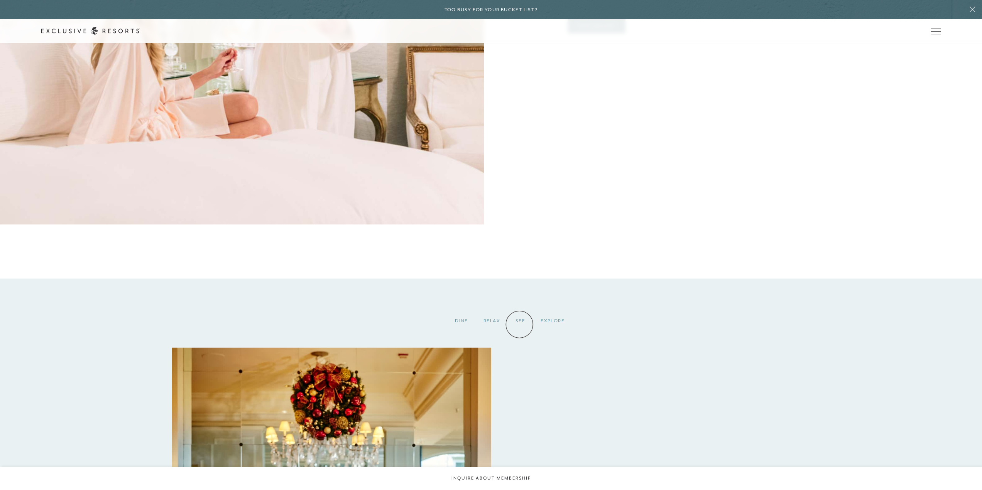
click at [519, 324] on div "See" at bounding box center [520, 320] width 25 height 23
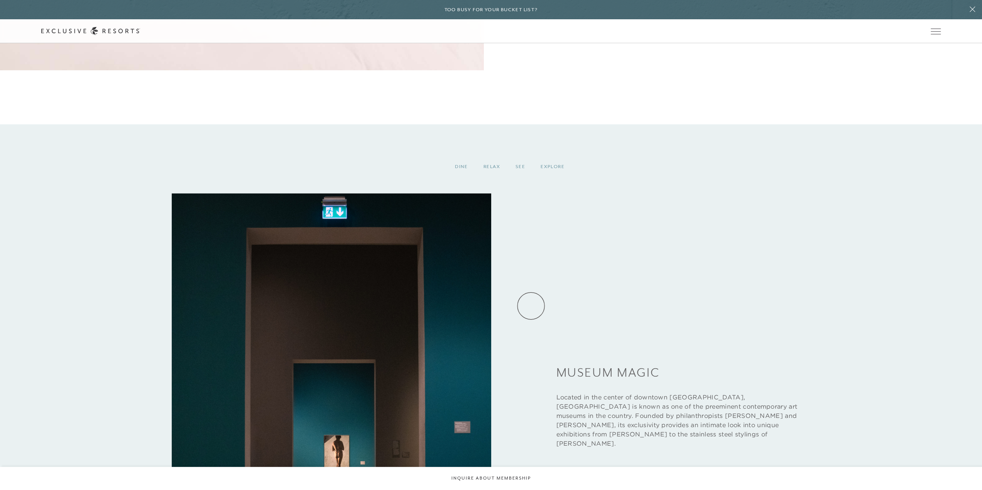
scroll to position [1427, 0]
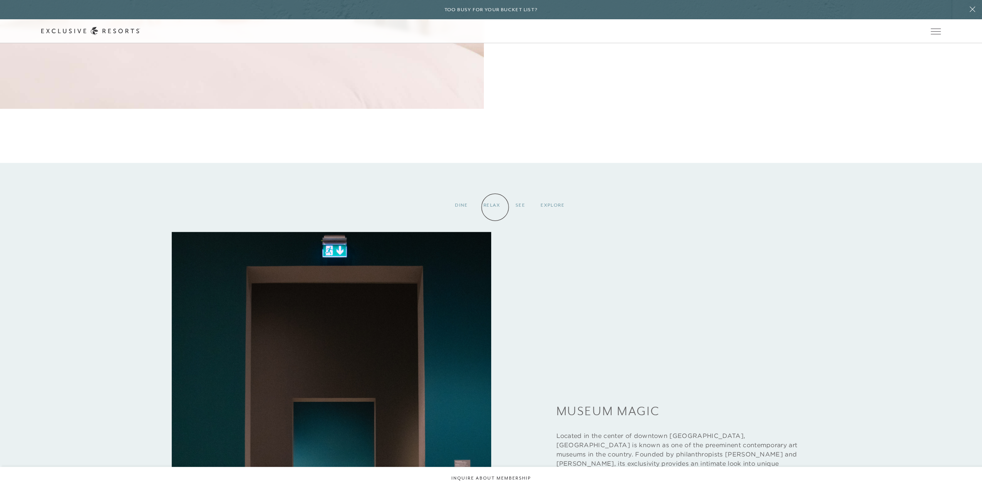
click at [495, 206] on div "Relax" at bounding box center [492, 205] width 32 height 23
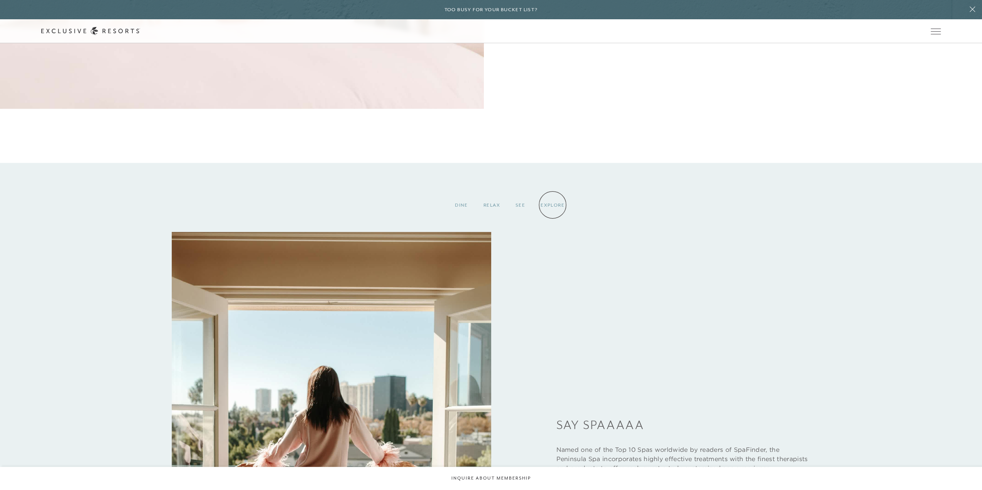
click at [552, 205] on div "Explore" at bounding box center [552, 205] width 39 height 23
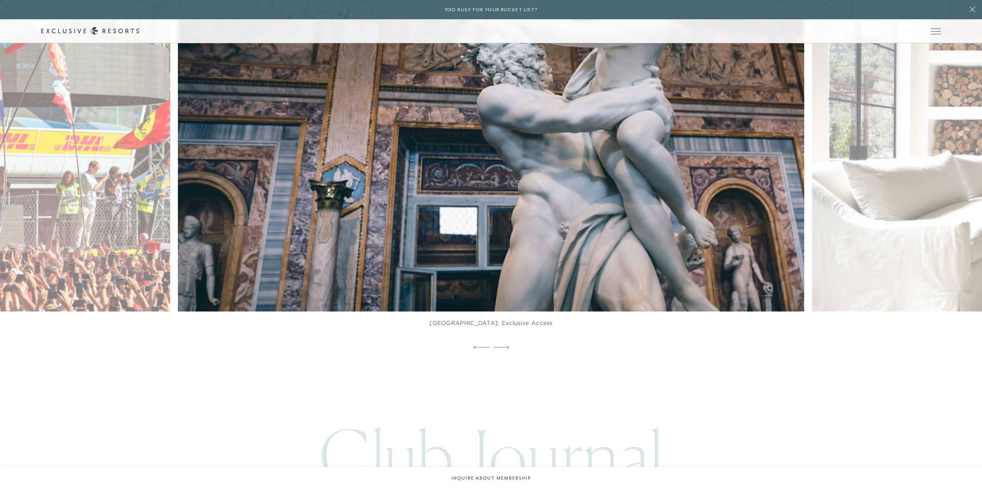
scroll to position [2314, 0]
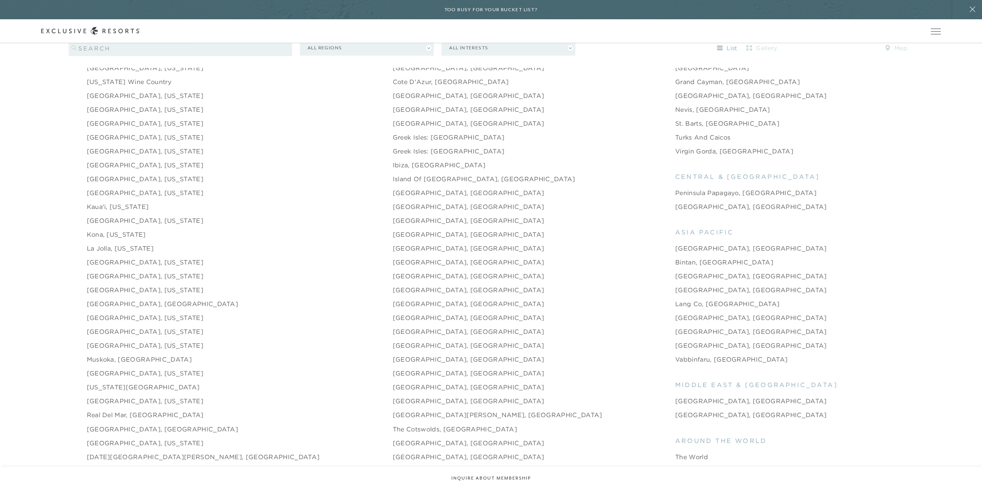
scroll to position [1041, 0]
click at [141, 424] on link "[GEOGRAPHIC_DATA], [GEOGRAPHIC_DATA]" at bounding box center [163, 428] width 152 height 9
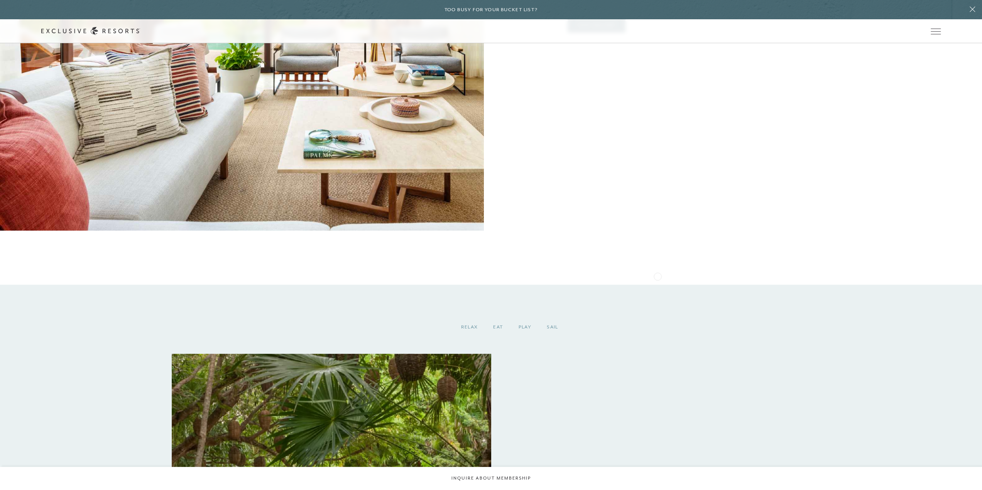
scroll to position [1350, 0]
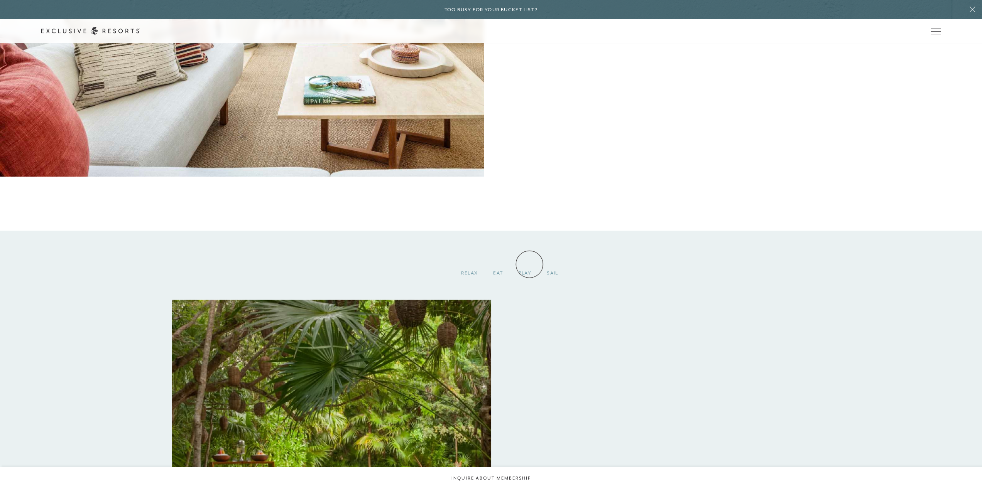
click at [529, 264] on div "PLAY" at bounding box center [524, 273] width 29 height 23
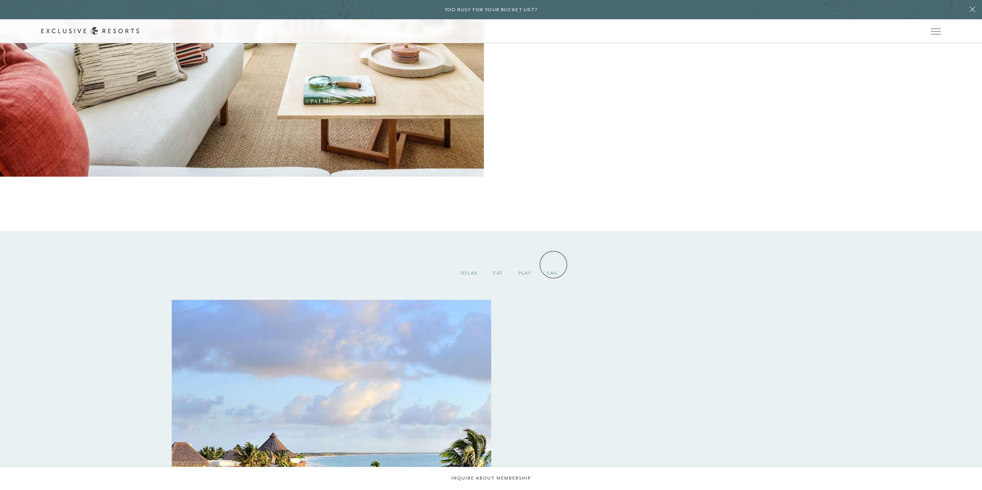
click at [553, 265] on div "SAIL" at bounding box center [552, 273] width 27 height 23
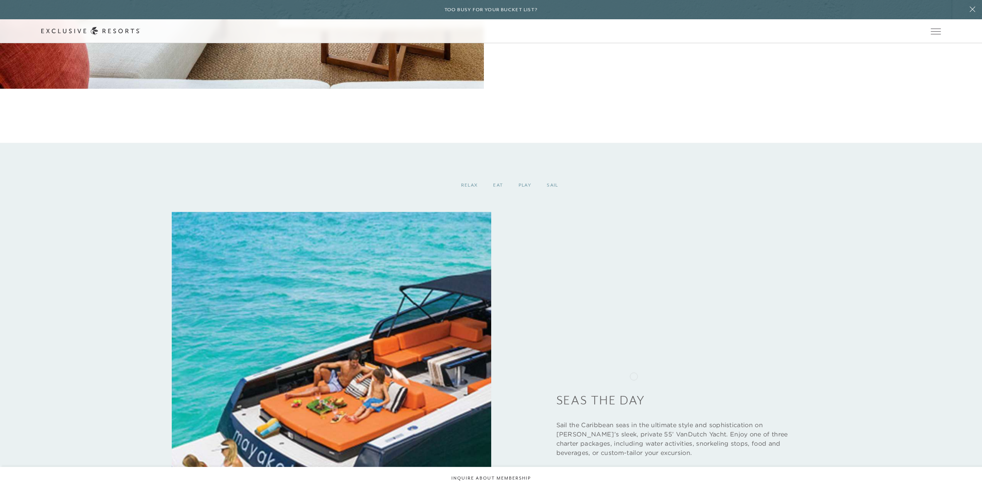
scroll to position [1427, 0]
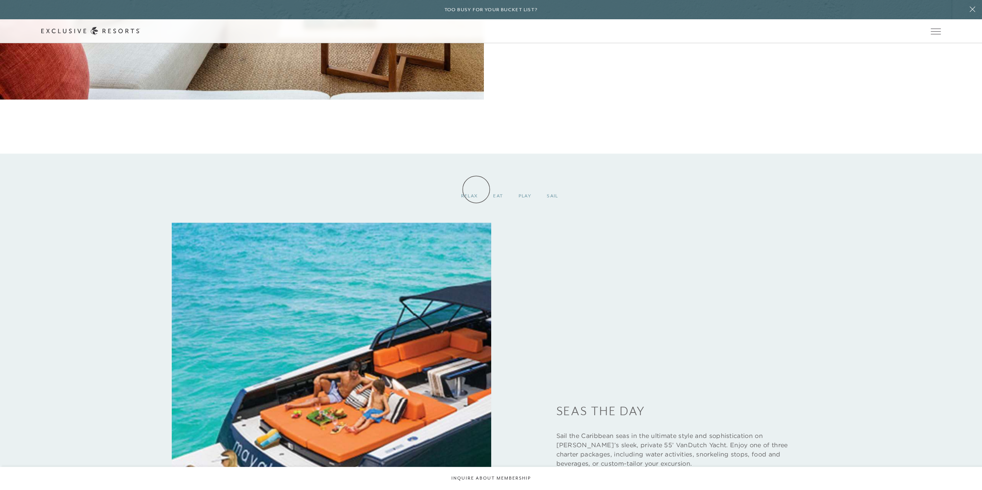
click at [476, 189] on div "RELAX" at bounding box center [469, 195] width 32 height 23
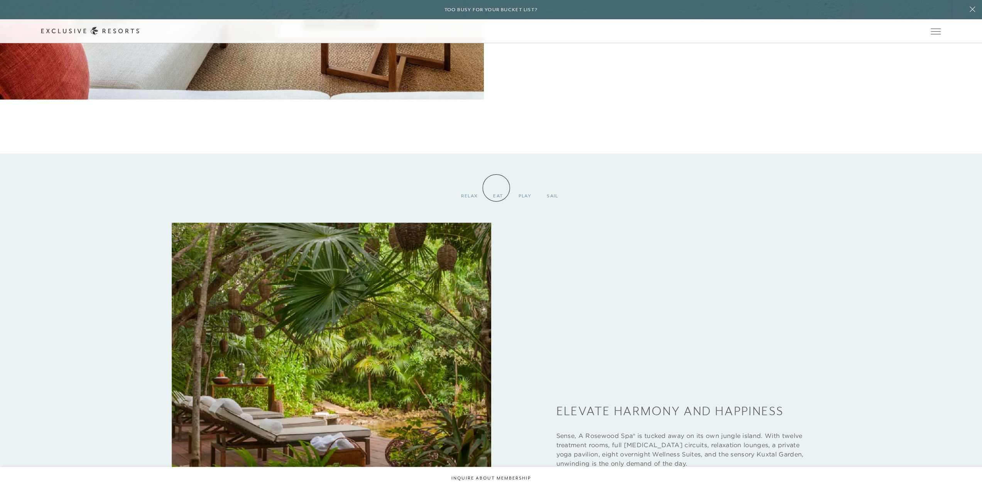
click at [496, 188] on div "EAT" at bounding box center [497, 195] width 25 height 23
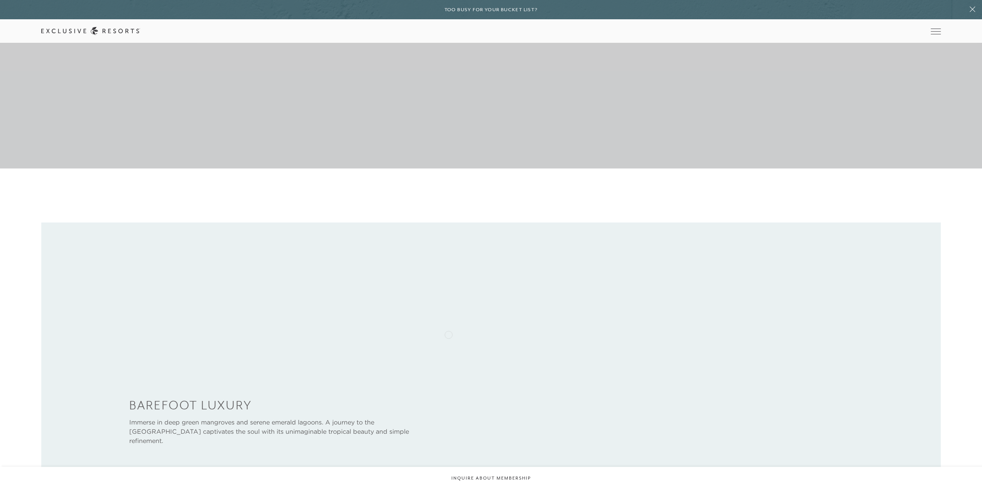
scroll to position [77, 0]
